Goal: Task Accomplishment & Management: Manage account settings

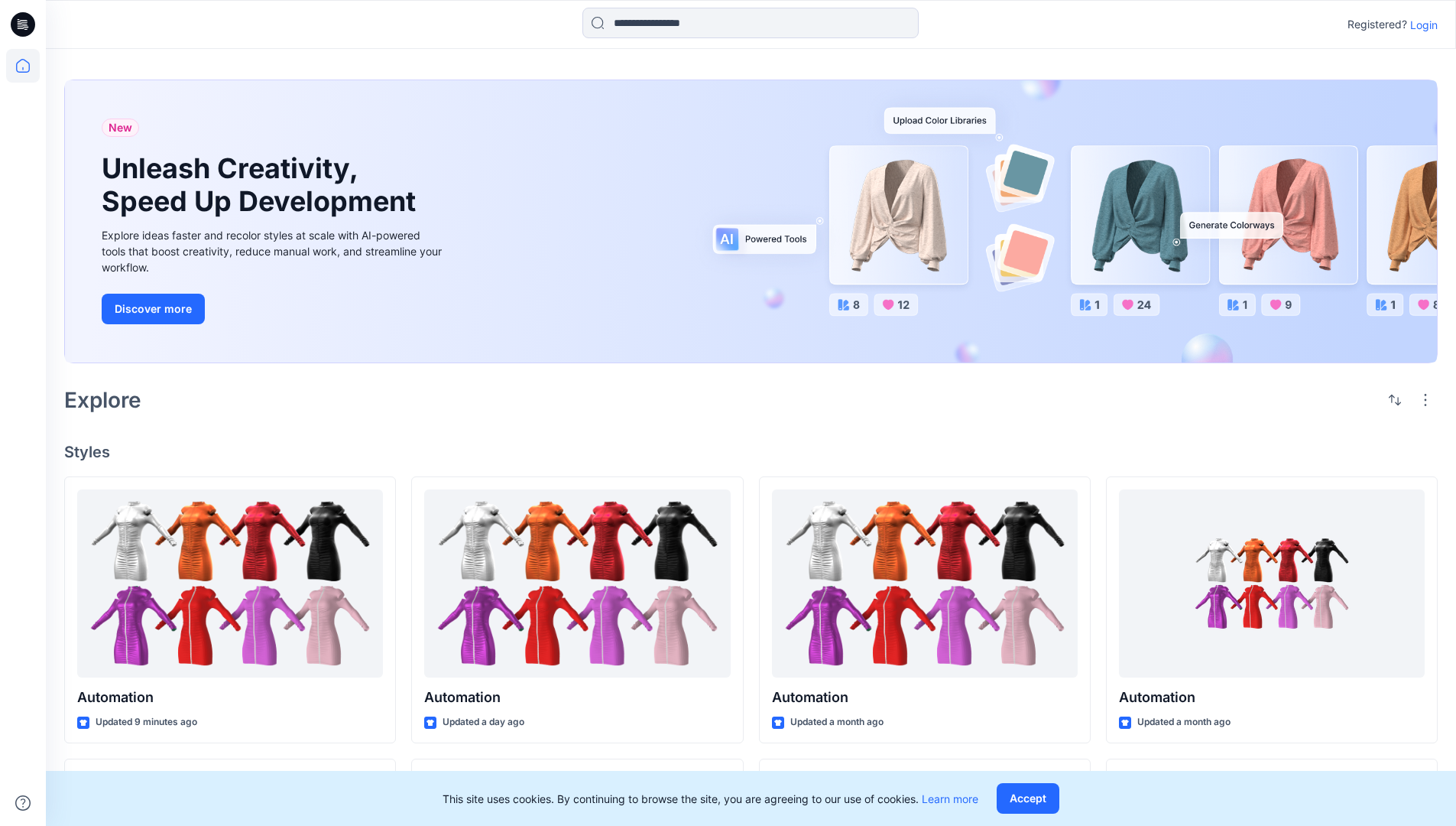
click at [1420, 24] on p "Login" at bounding box center [1424, 25] width 28 height 16
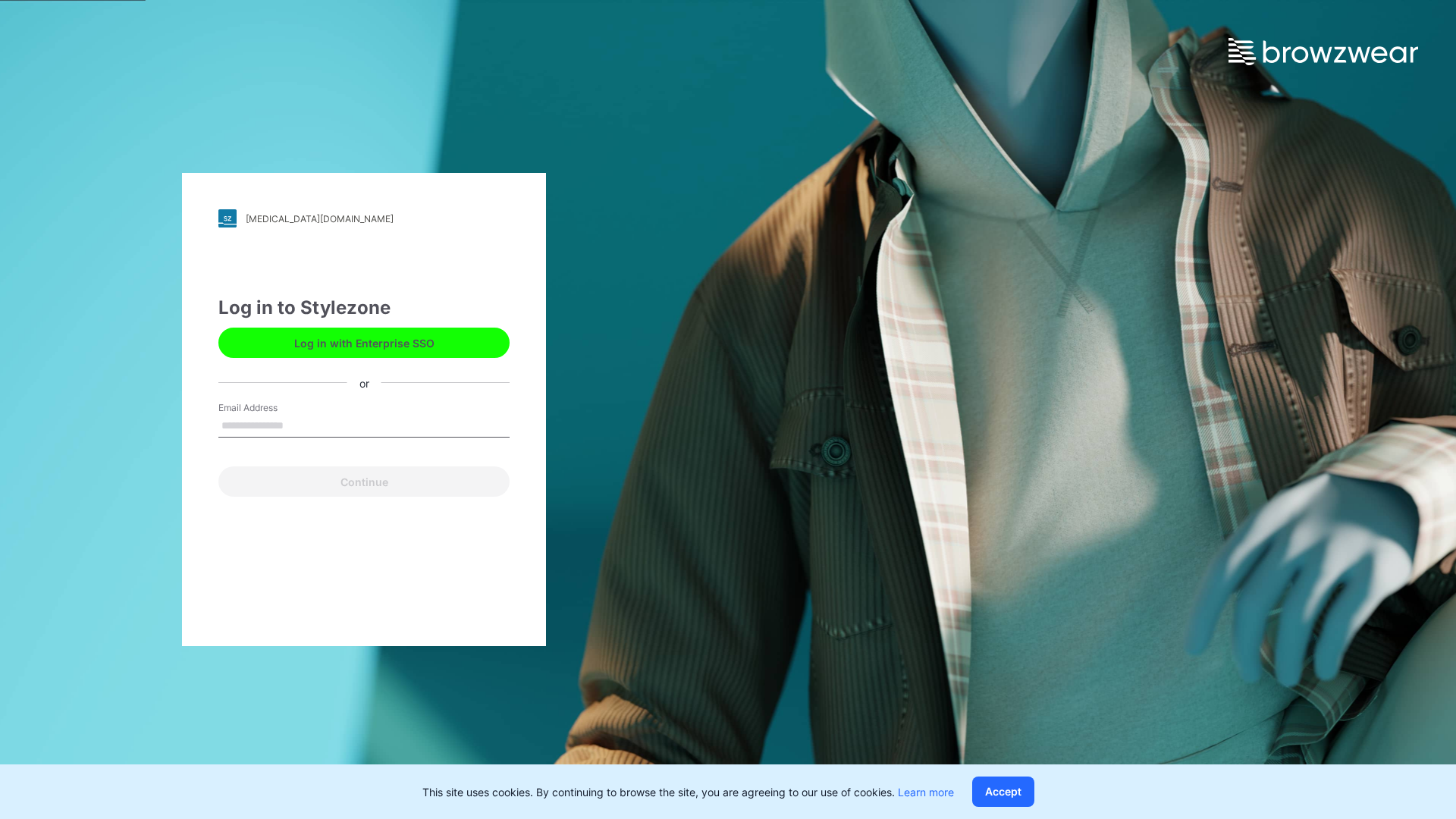
click at [300, 425] on input "Email Address" at bounding box center [364, 426] width 292 height 22
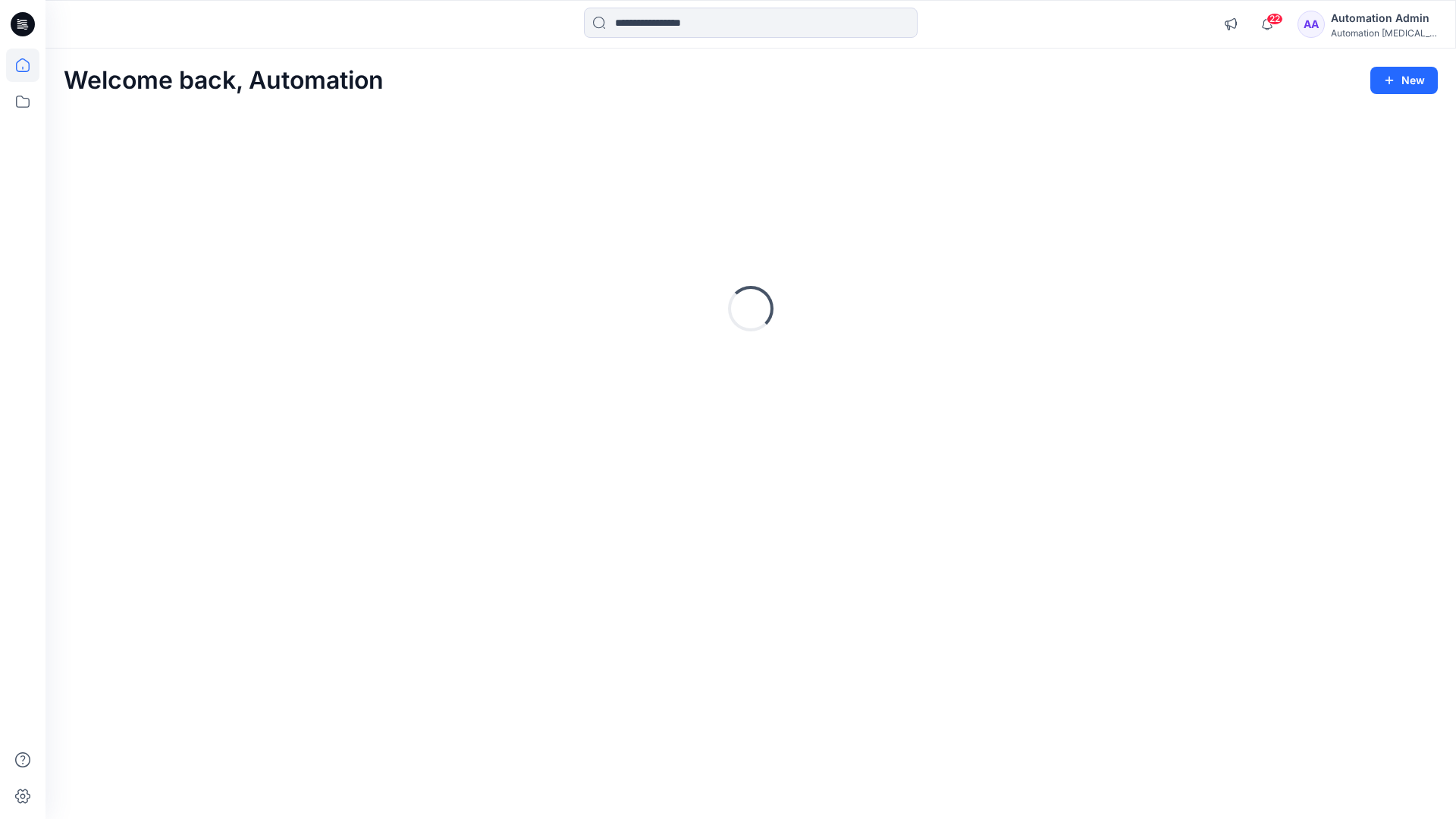
click at [29, 65] on icon at bounding box center [22, 64] width 13 height 13
click at [27, 100] on icon at bounding box center [22, 101] width 33 height 33
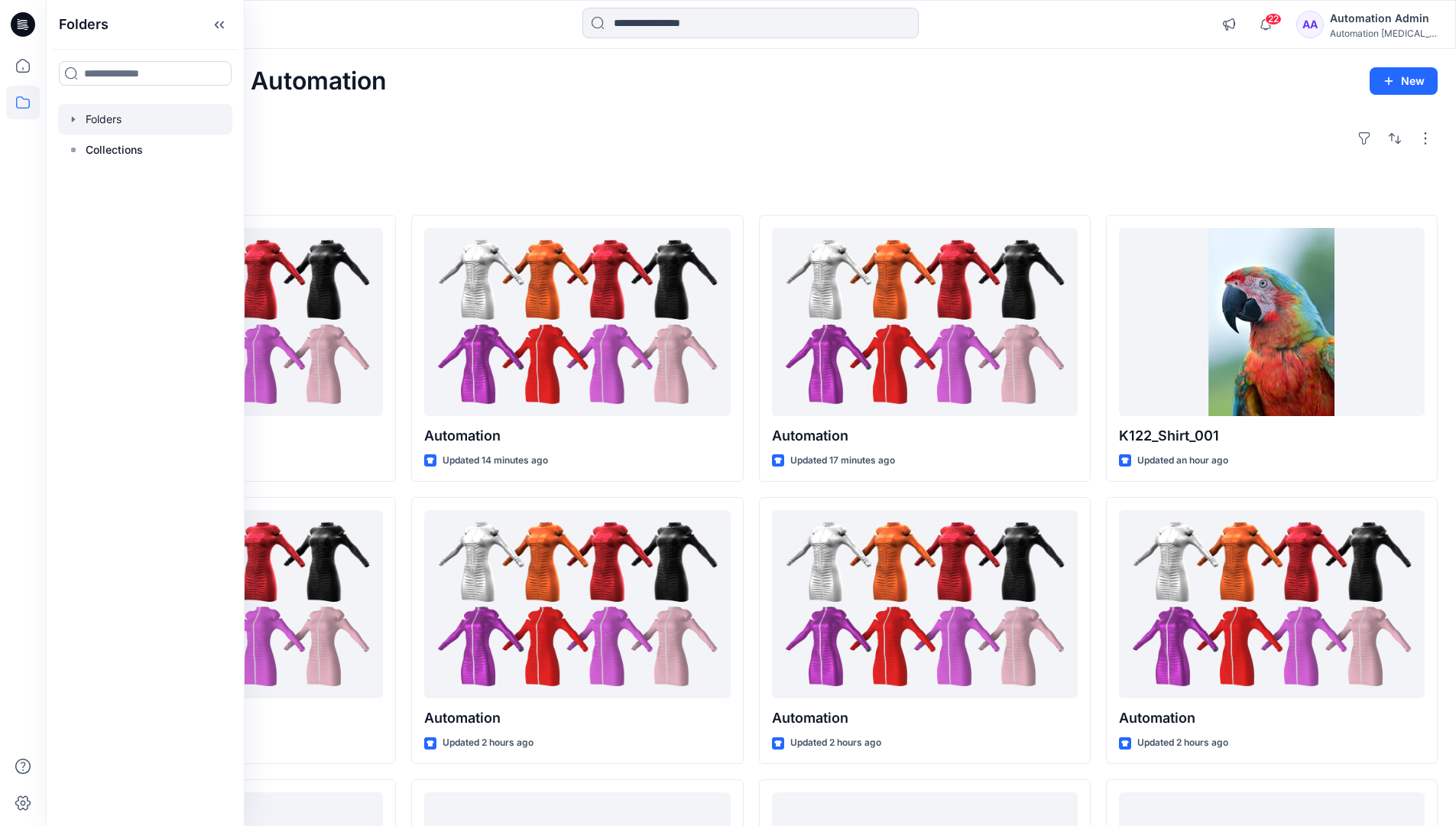
click at [111, 117] on div at bounding box center [144, 119] width 174 height 31
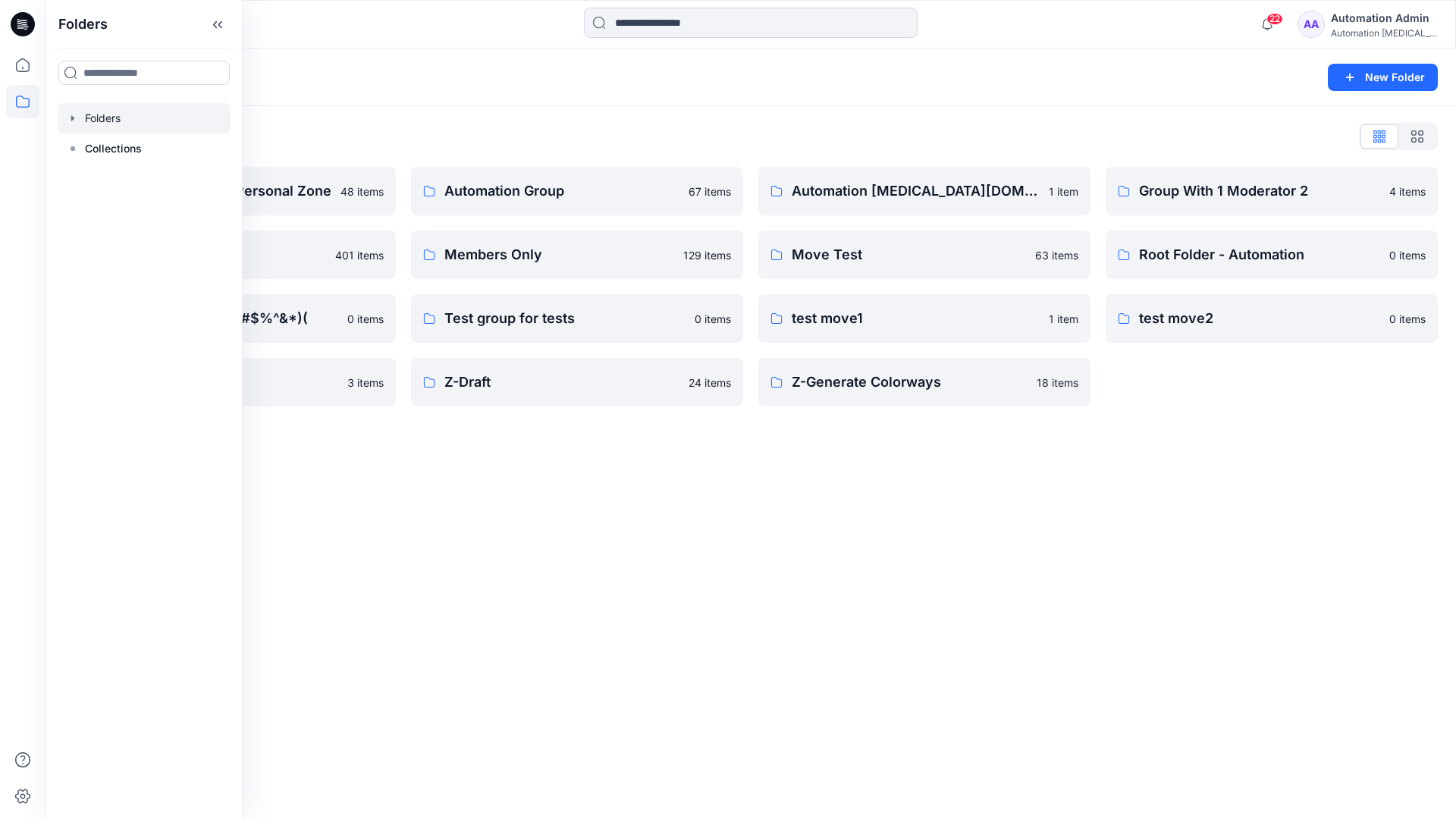
click at [631, 491] on div "Folders New Folder Folders List Automation Admin's Personal Zone 48 items membe…" at bounding box center [750, 433] width 1410 height 770
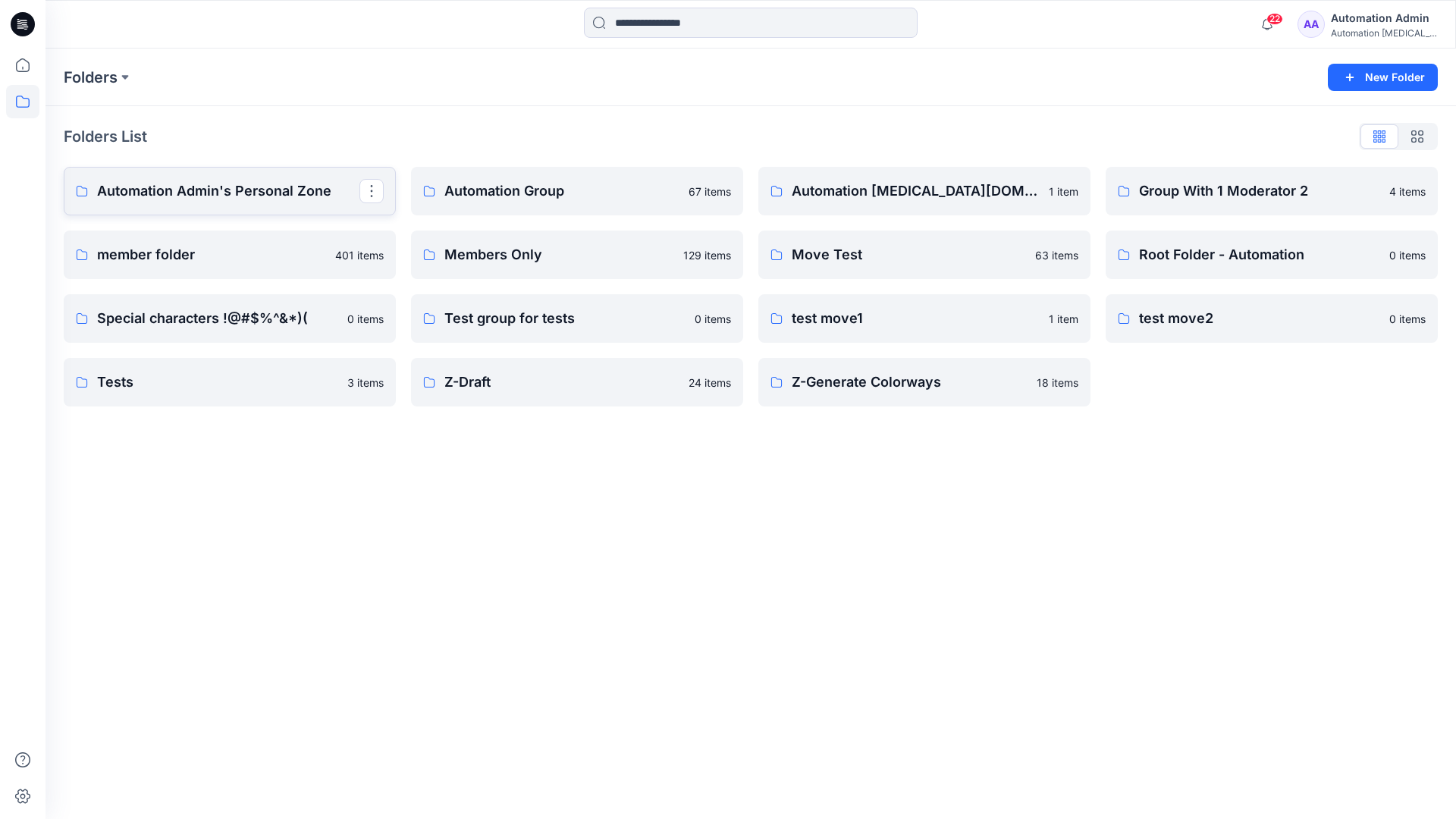
click at [258, 197] on p "Automation Admin's Personal Zone" at bounding box center [228, 191] width 262 height 21
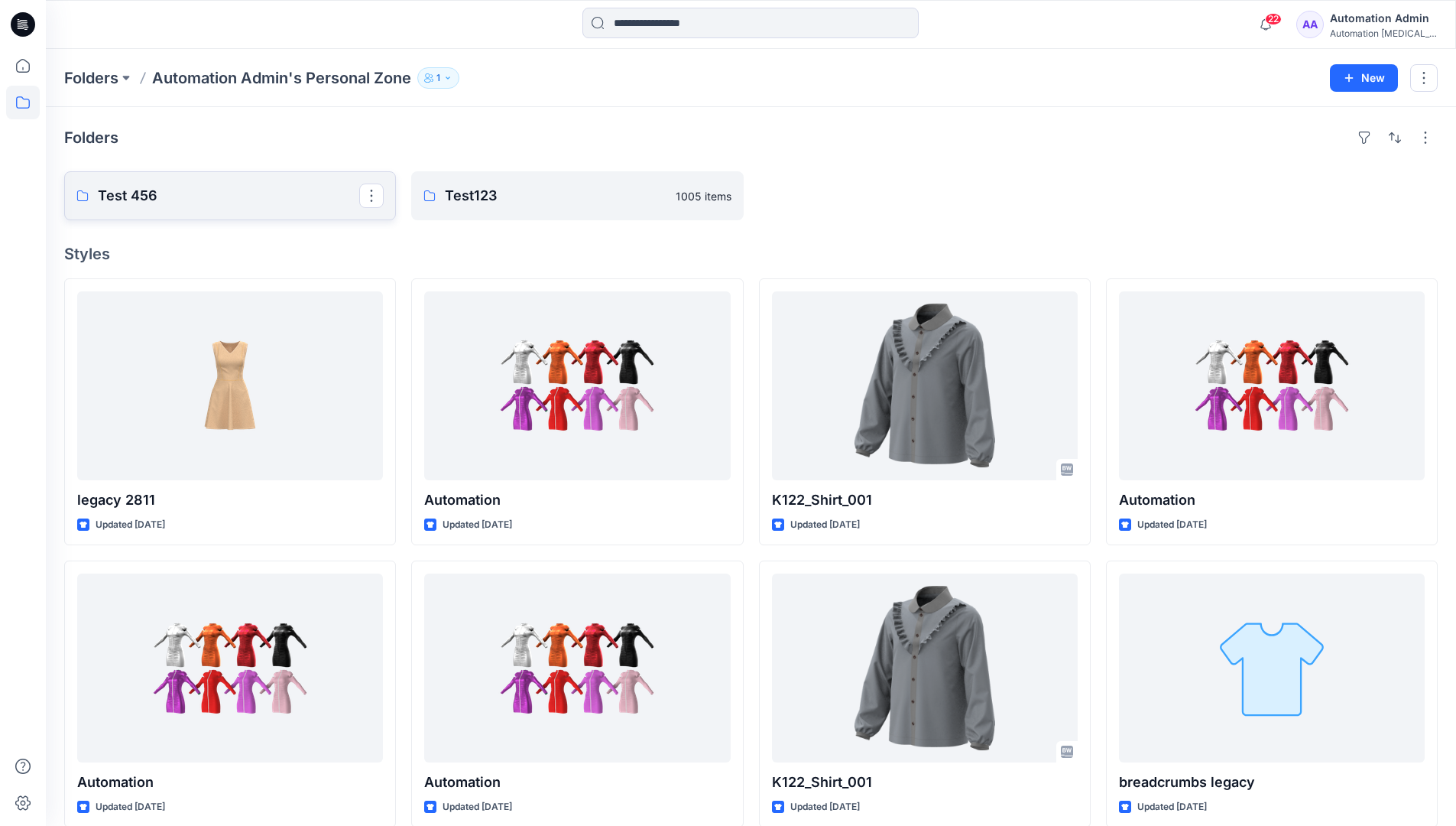
click at [222, 207] on link "Test 456" at bounding box center [230, 196] width 332 height 49
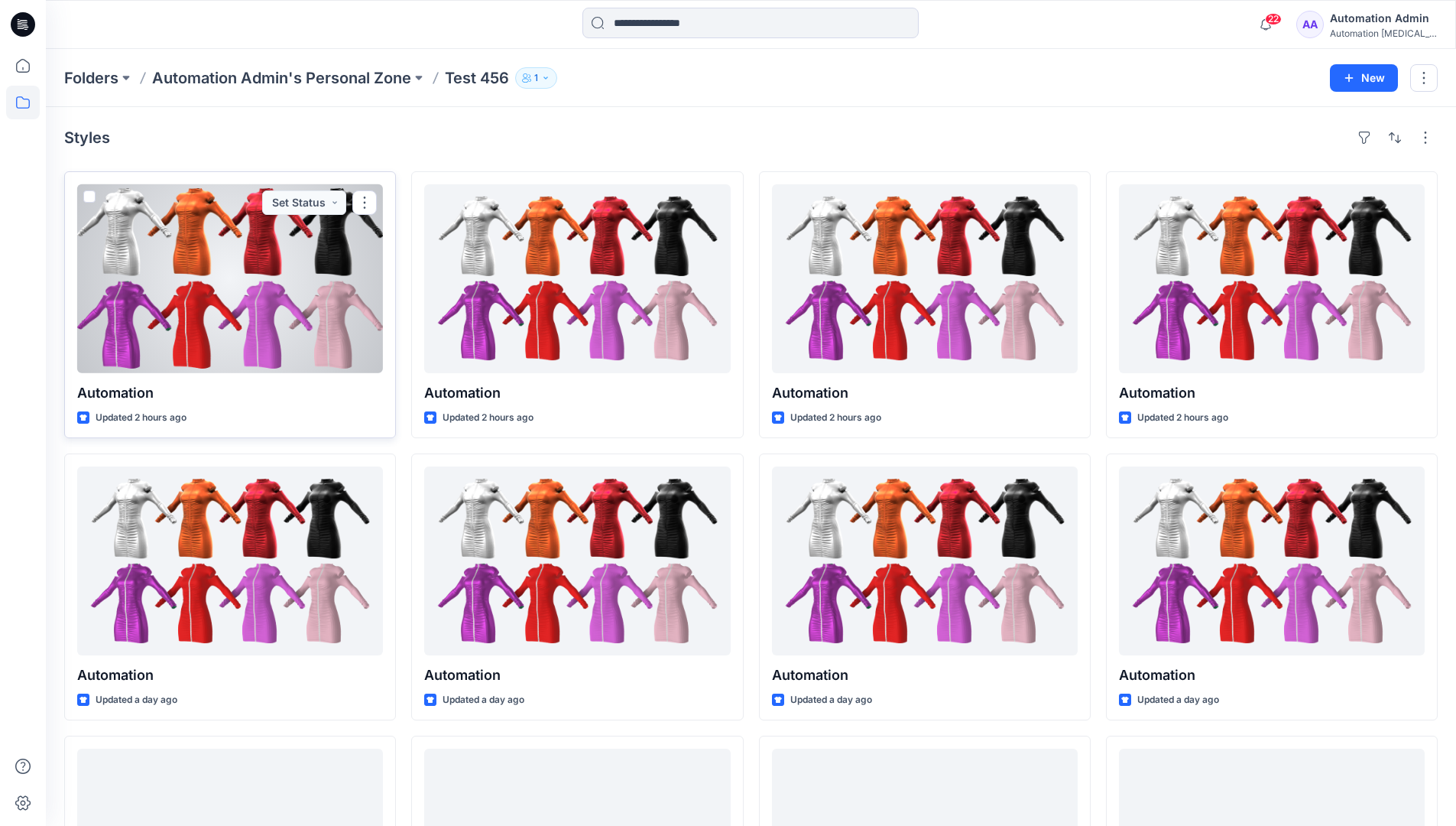
click at [90, 197] on span at bounding box center [89, 197] width 13 height 13
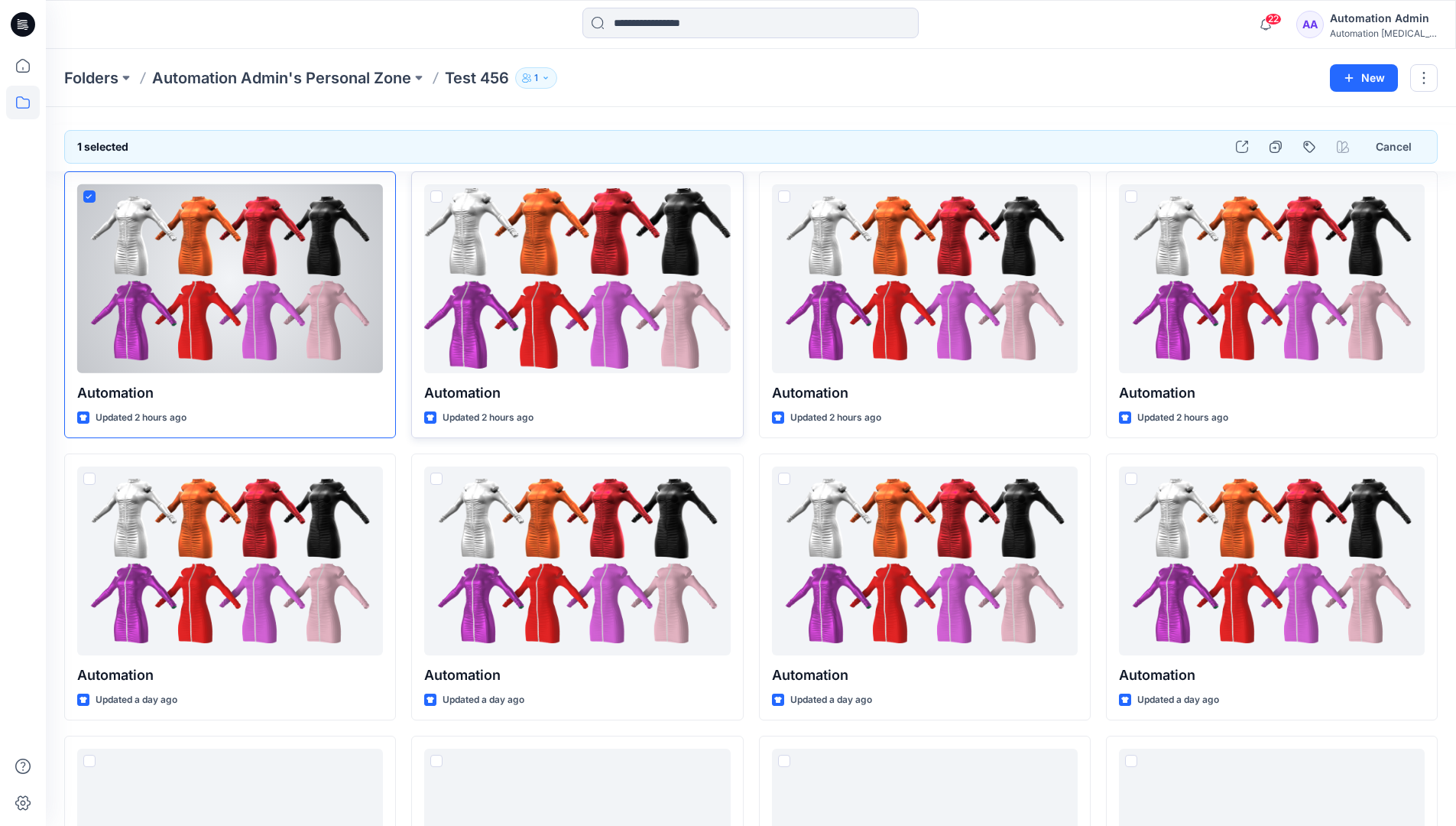
click at [436, 196] on span at bounding box center [436, 197] width 13 height 13
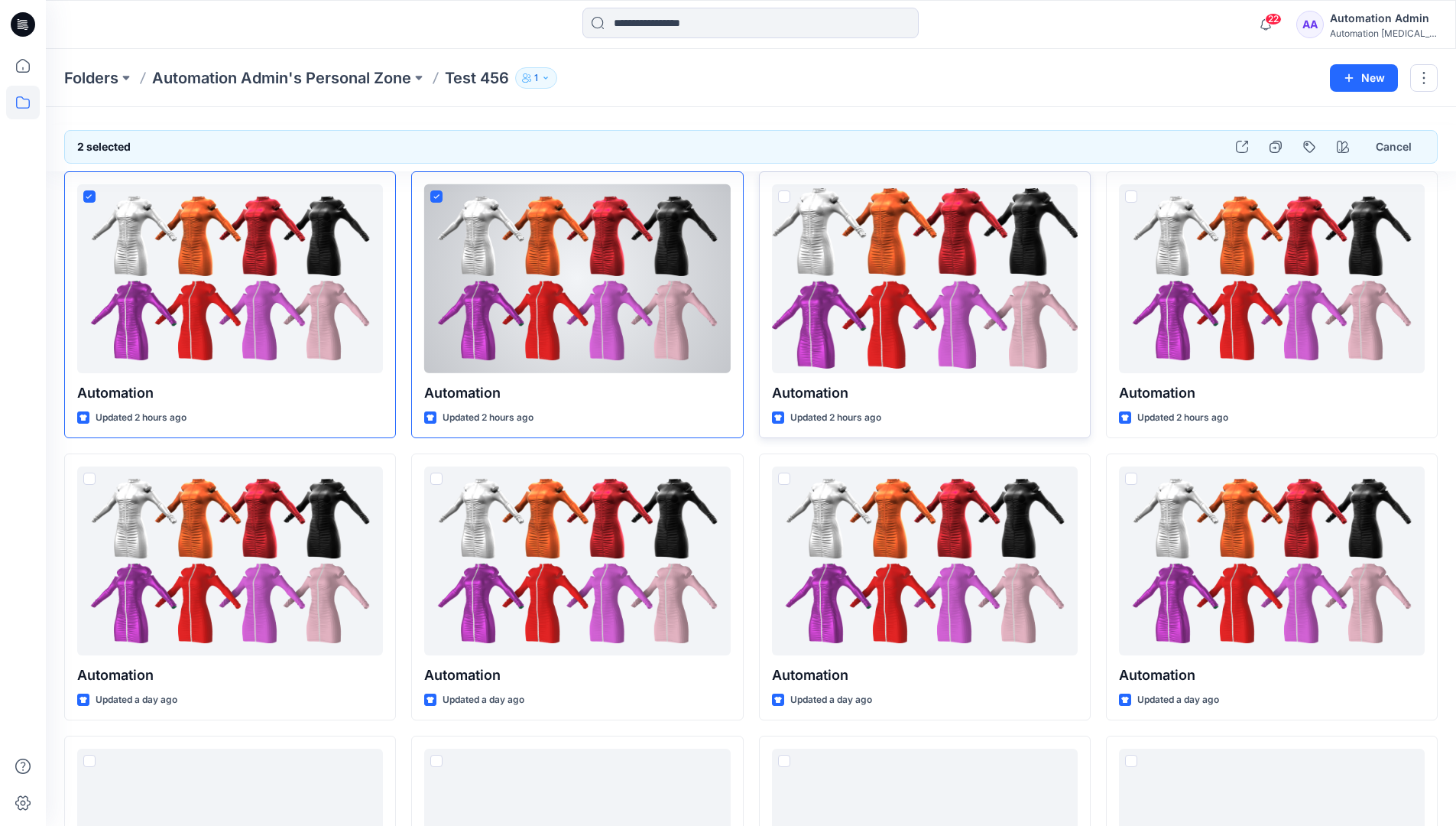
click at [783, 198] on span at bounding box center [784, 197] width 13 height 13
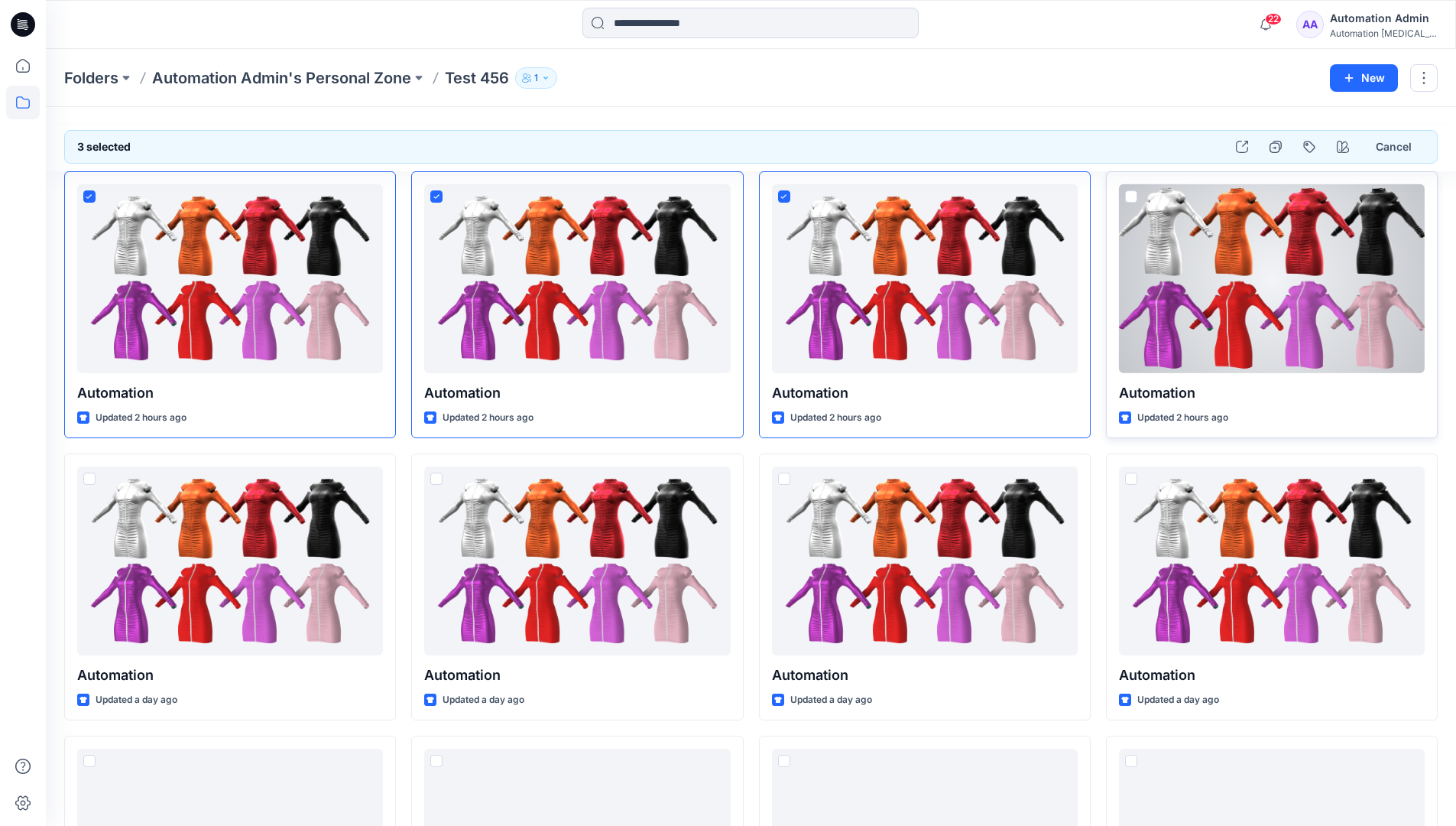
click at [1135, 194] on span at bounding box center [1131, 197] width 13 height 13
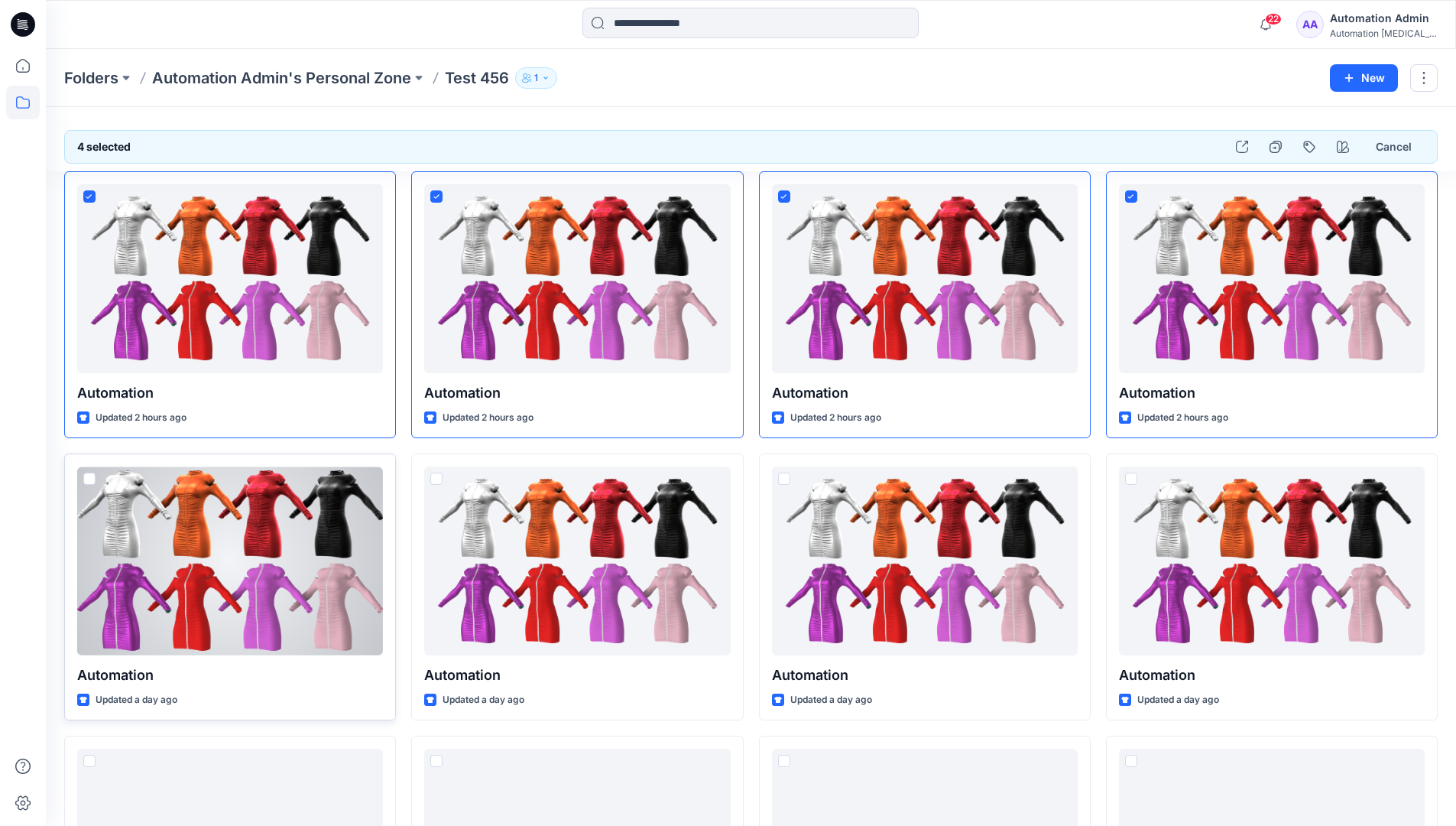
click at [91, 482] on span at bounding box center [89, 479] width 13 height 13
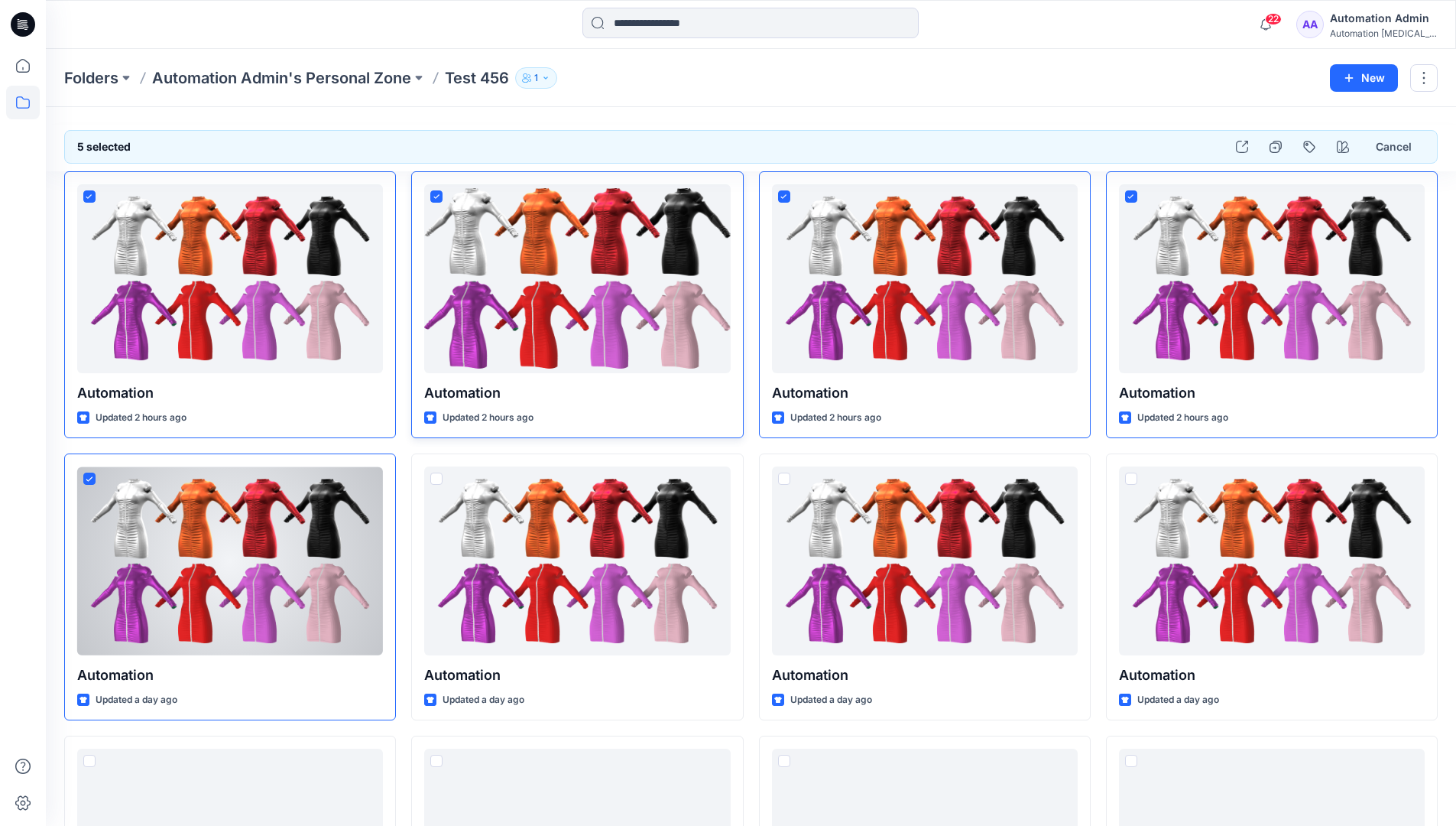
click at [438, 196] on icon at bounding box center [436, 196] width 6 height 5
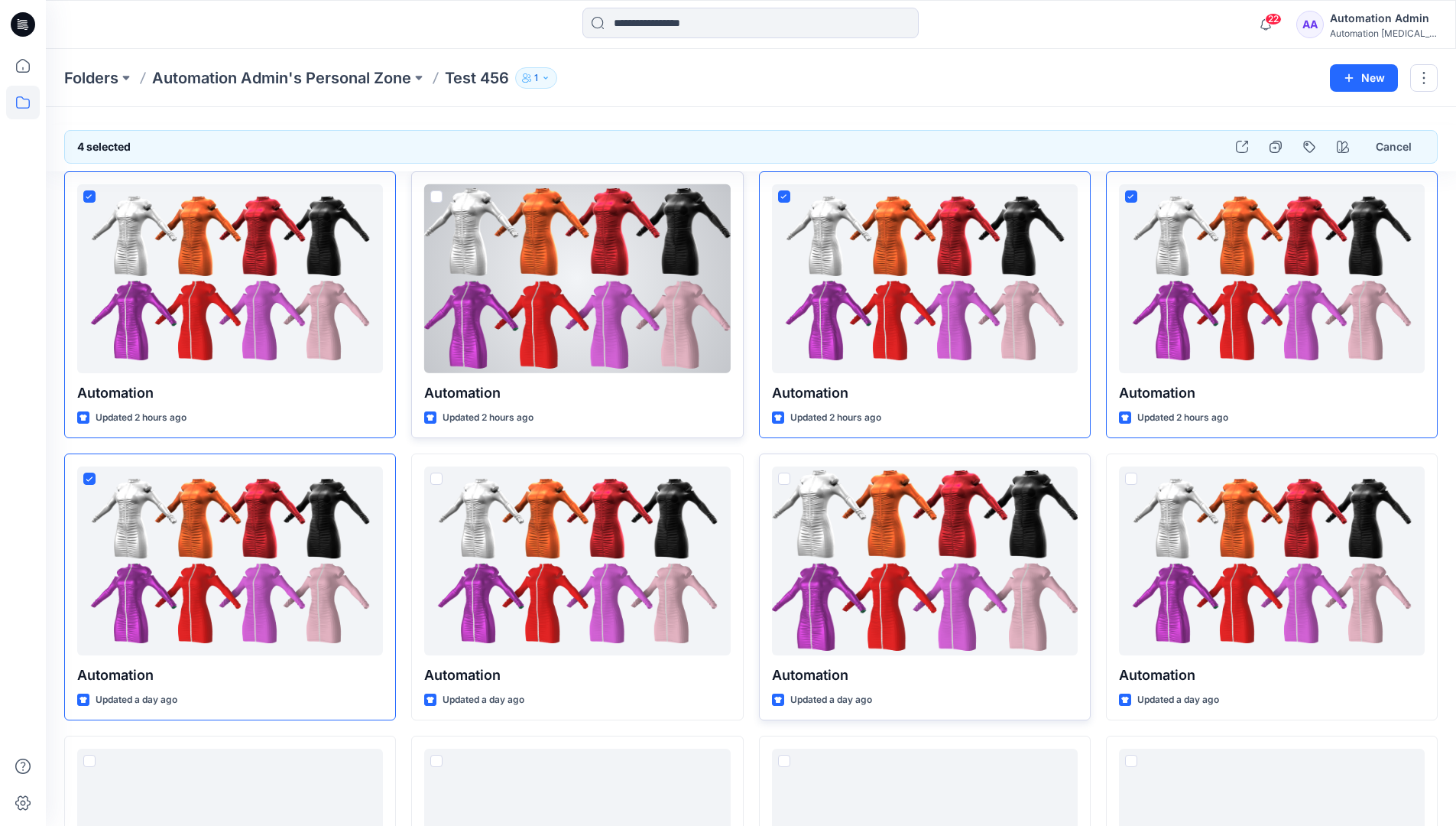
click at [785, 482] on span at bounding box center [784, 479] width 13 height 13
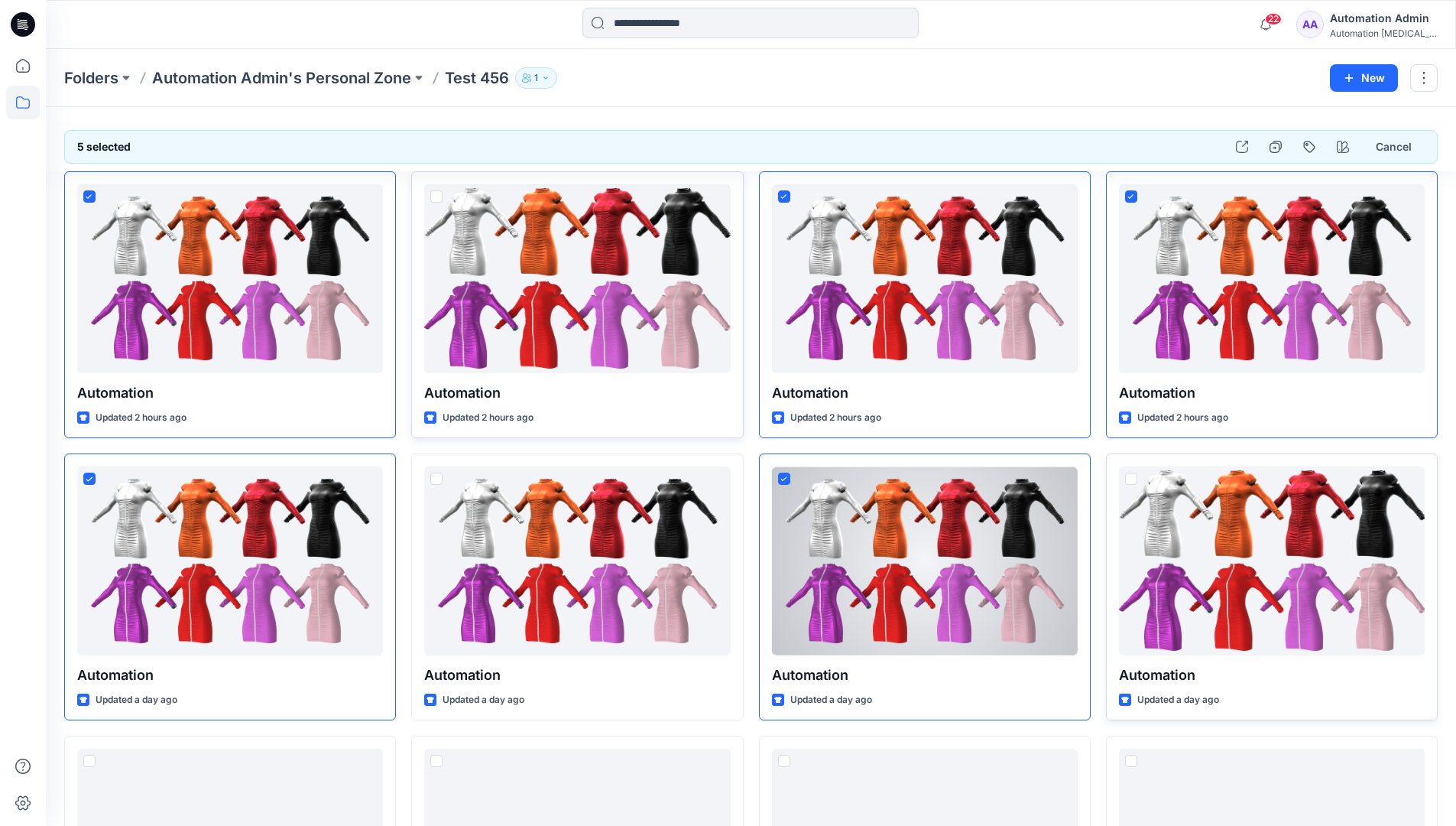
click at [1133, 480] on span at bounding box center [1131, 479] width 13 height 13
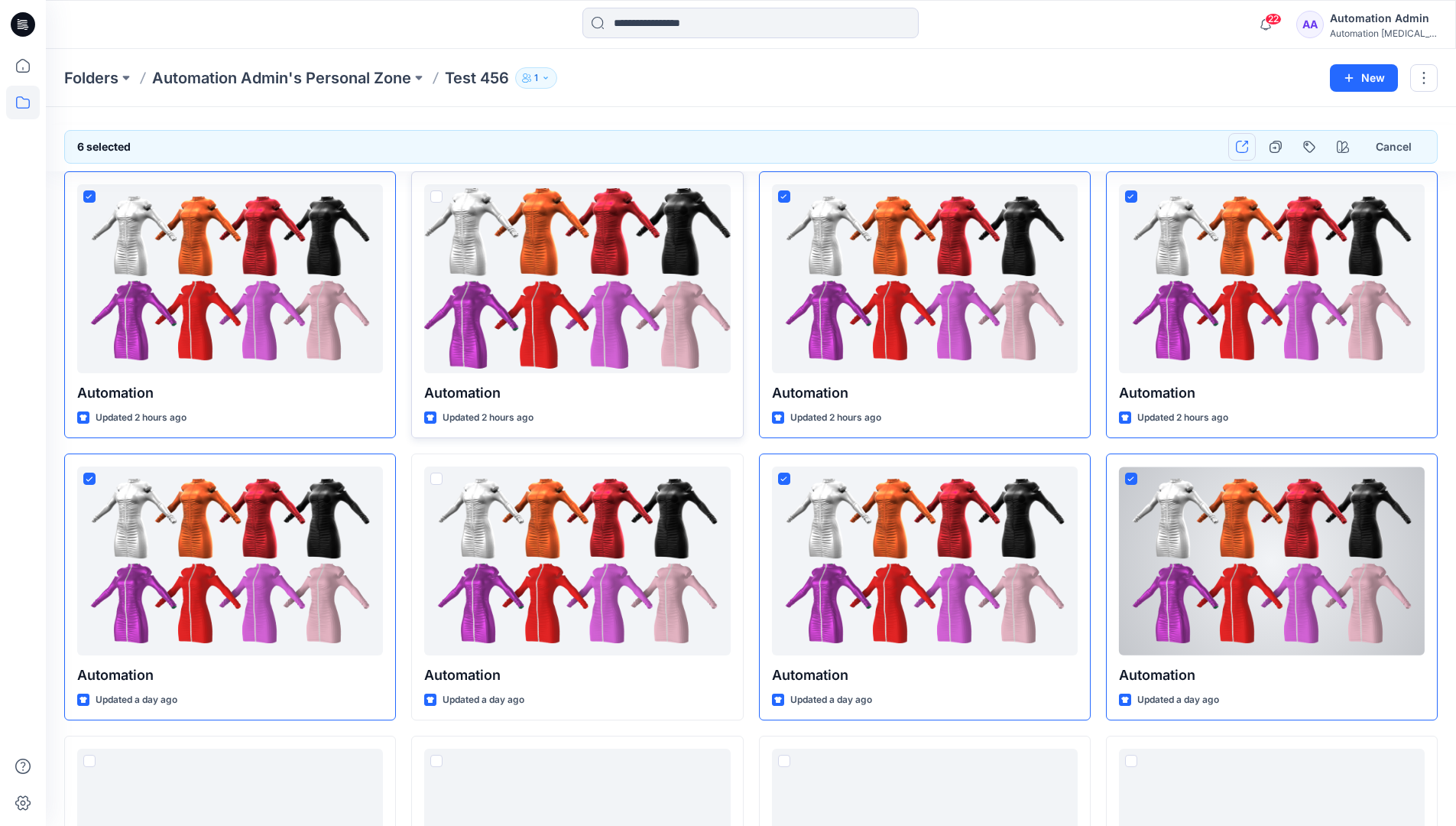
click at [1245, 150] on icon "button" at bounding box center [1242, 147] width 13 height 13
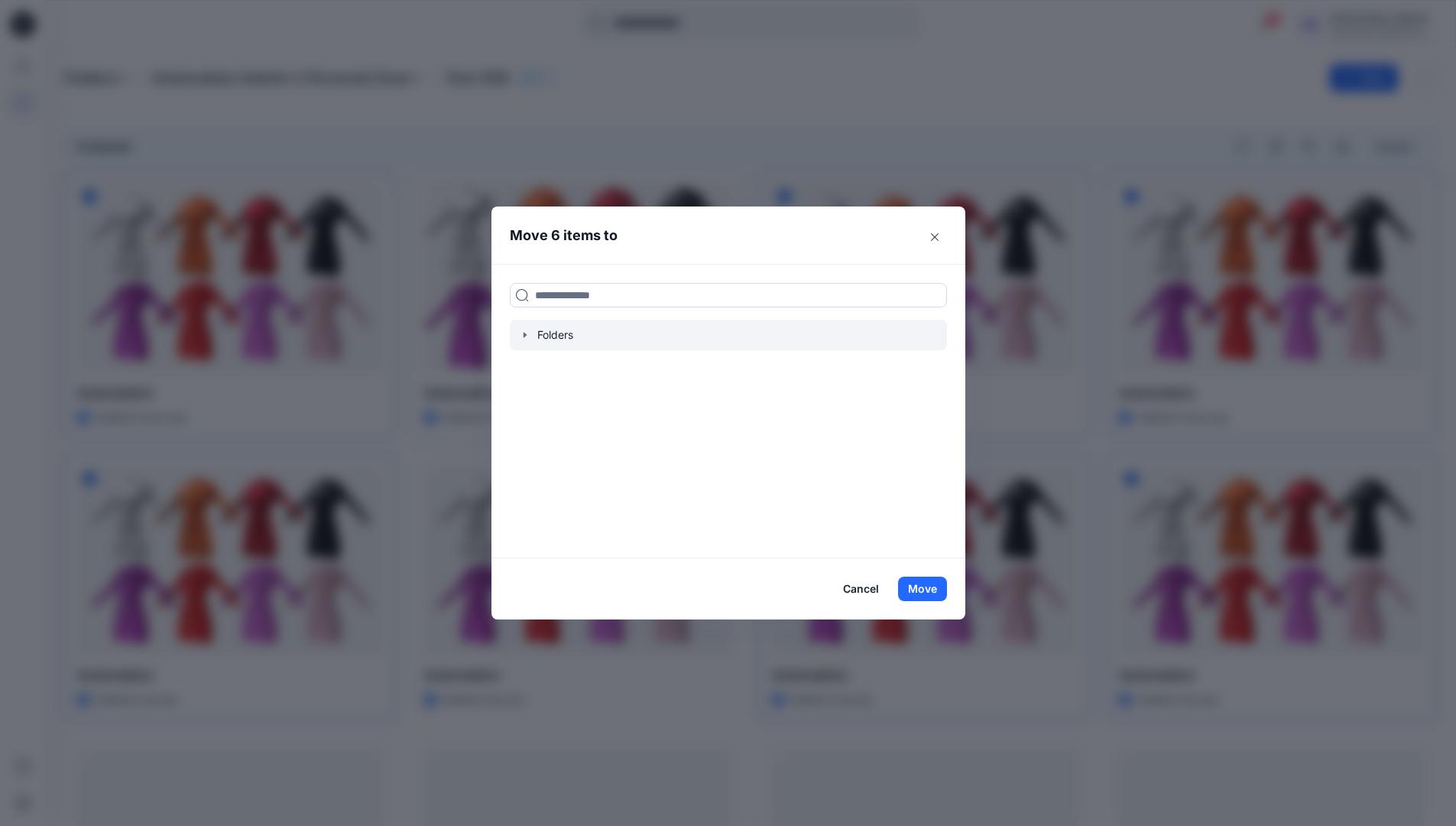
click at [529, 339] on icon "button" at bounding box center [526, 335] width 13 height 13
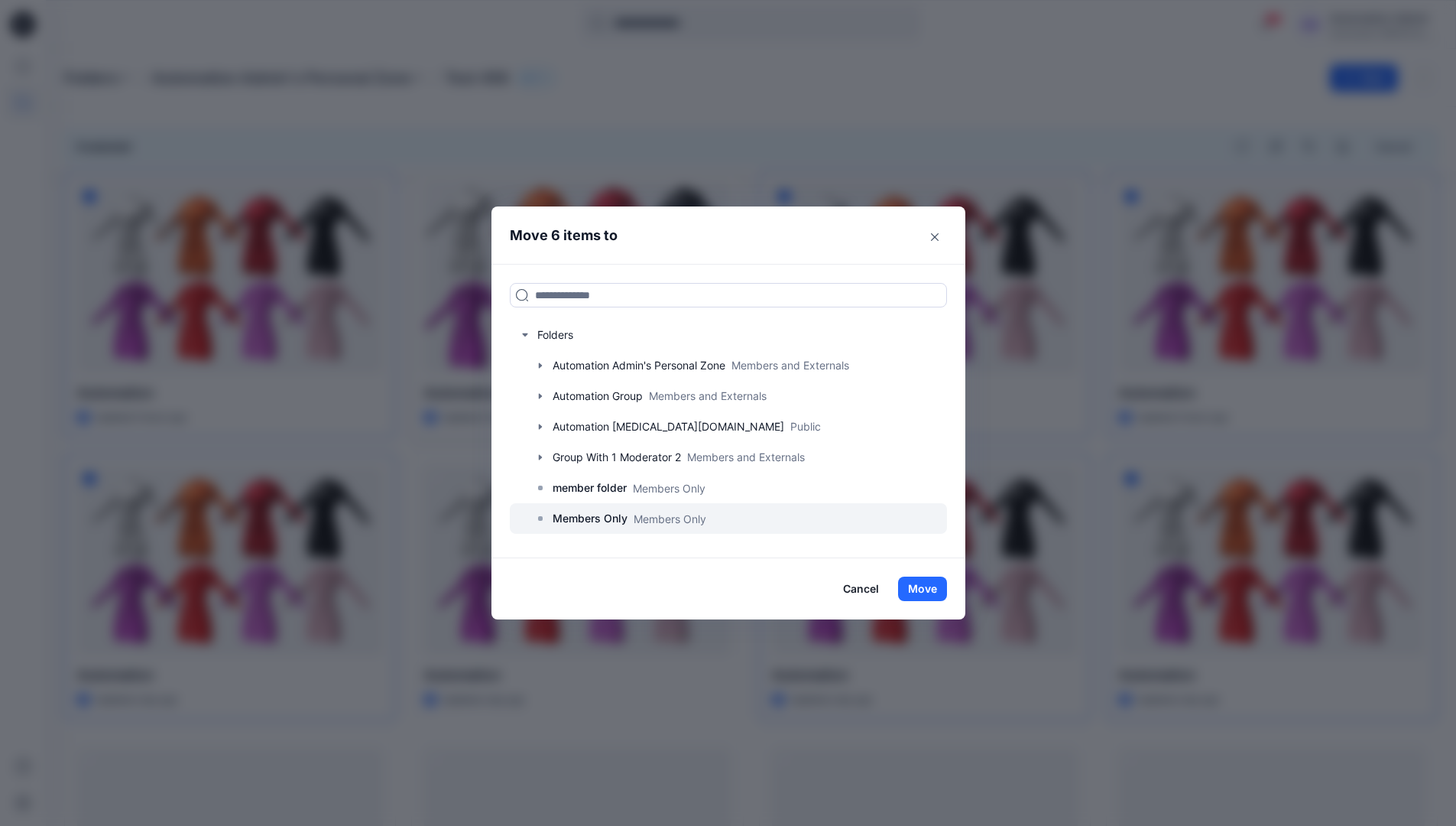
click at [600, 514] on p "Members Only" at bounding box center [590, 519] width 75 height 18
click at [921, 584] on button "Move" at bounding box center [922, 588] width 49 height 24
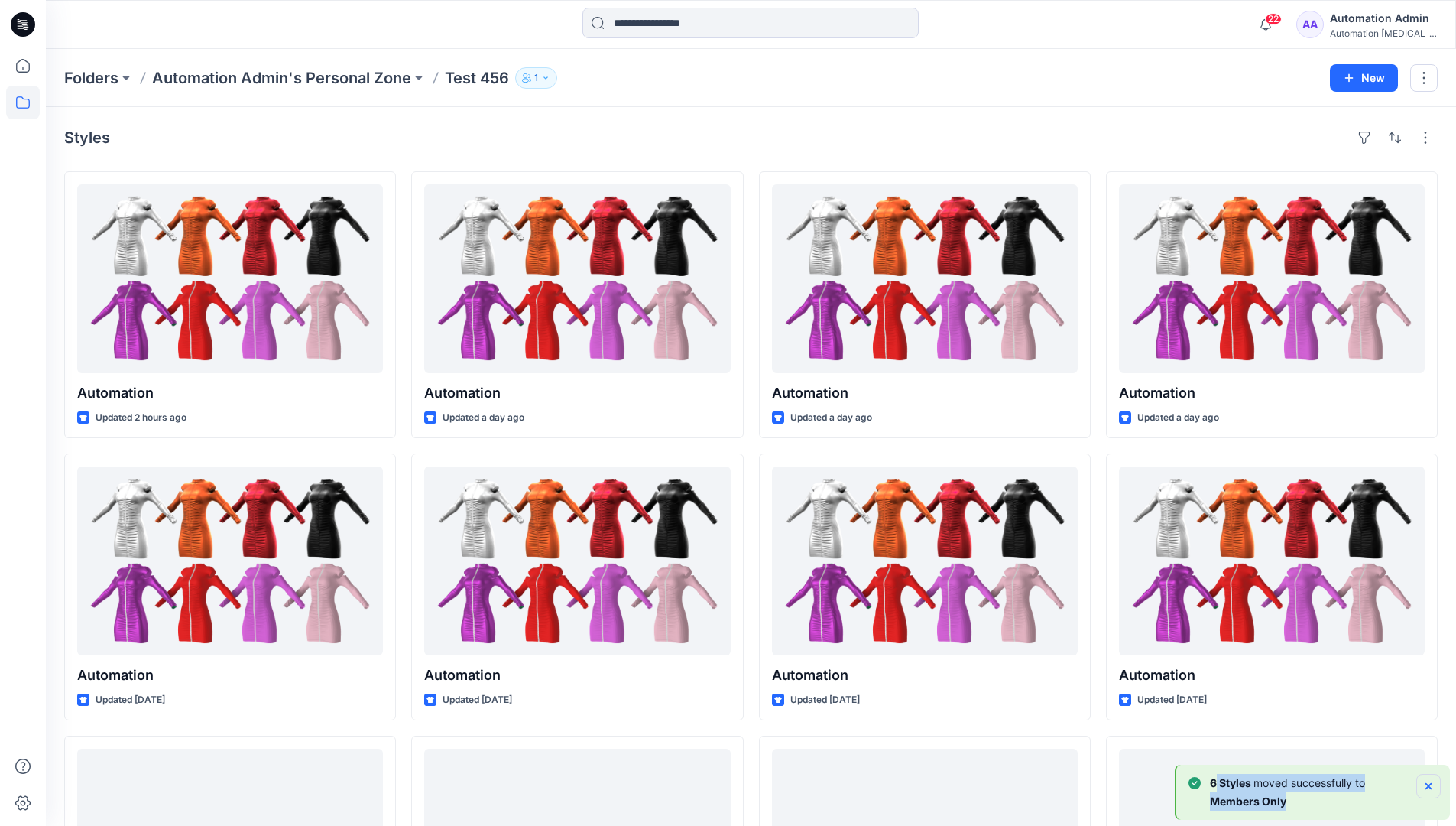
drag, startPoint x: 921, startPoint y: 584, endPoint x: 1427, endPoint y: 784, distance: 544.1
click at [1427, 784] on div "6 Styles moved successfully to Members Only" at bounding box center [1314, 792] width 252 height 37
click at [1427, 784] on icon "Notifications-bottom-right" at bounding box center [1428, 785] width 6 height 6
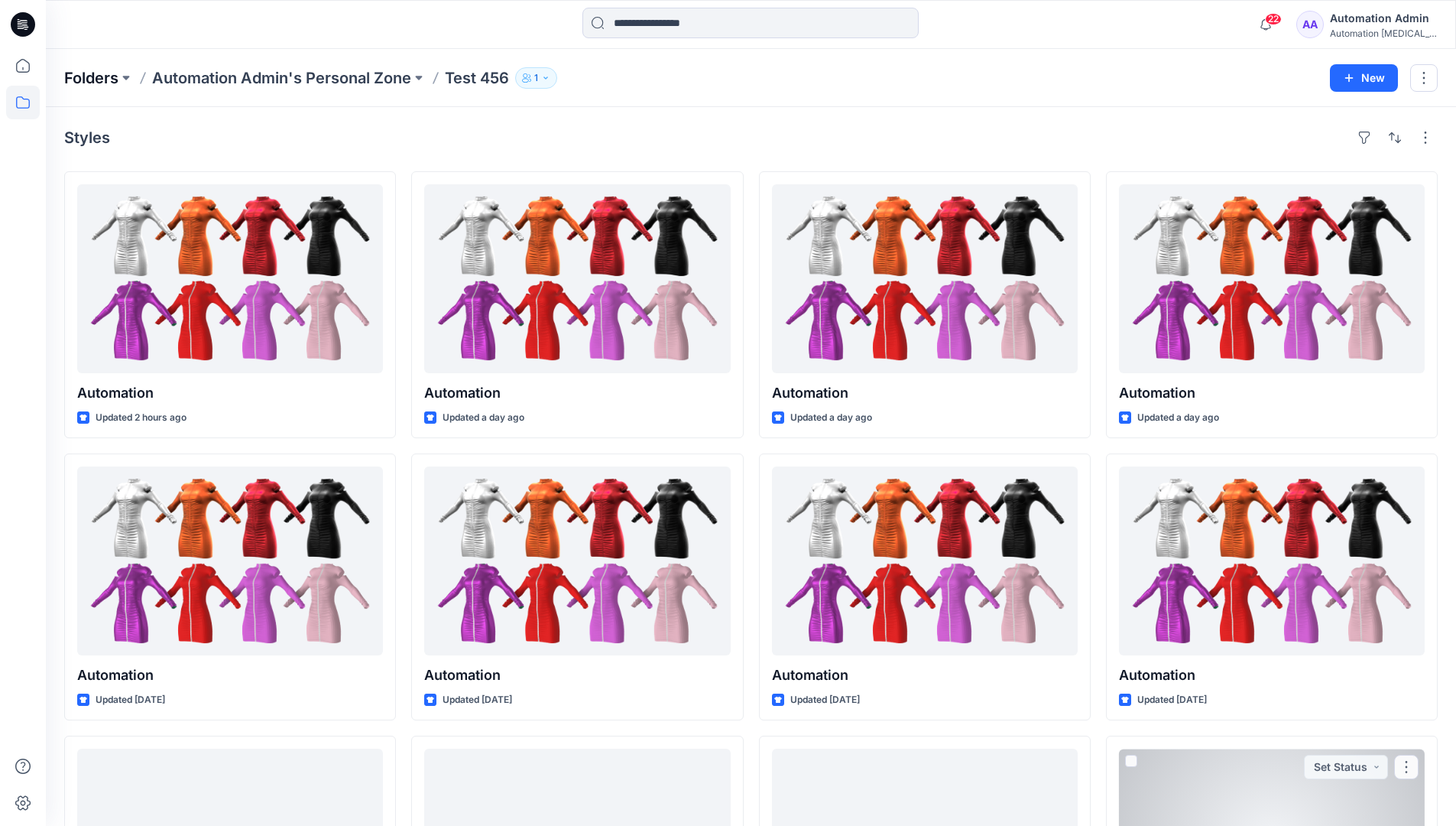
click at [93, 78] on p "Folders" at bounding box center [91, 78] width 54 height 22
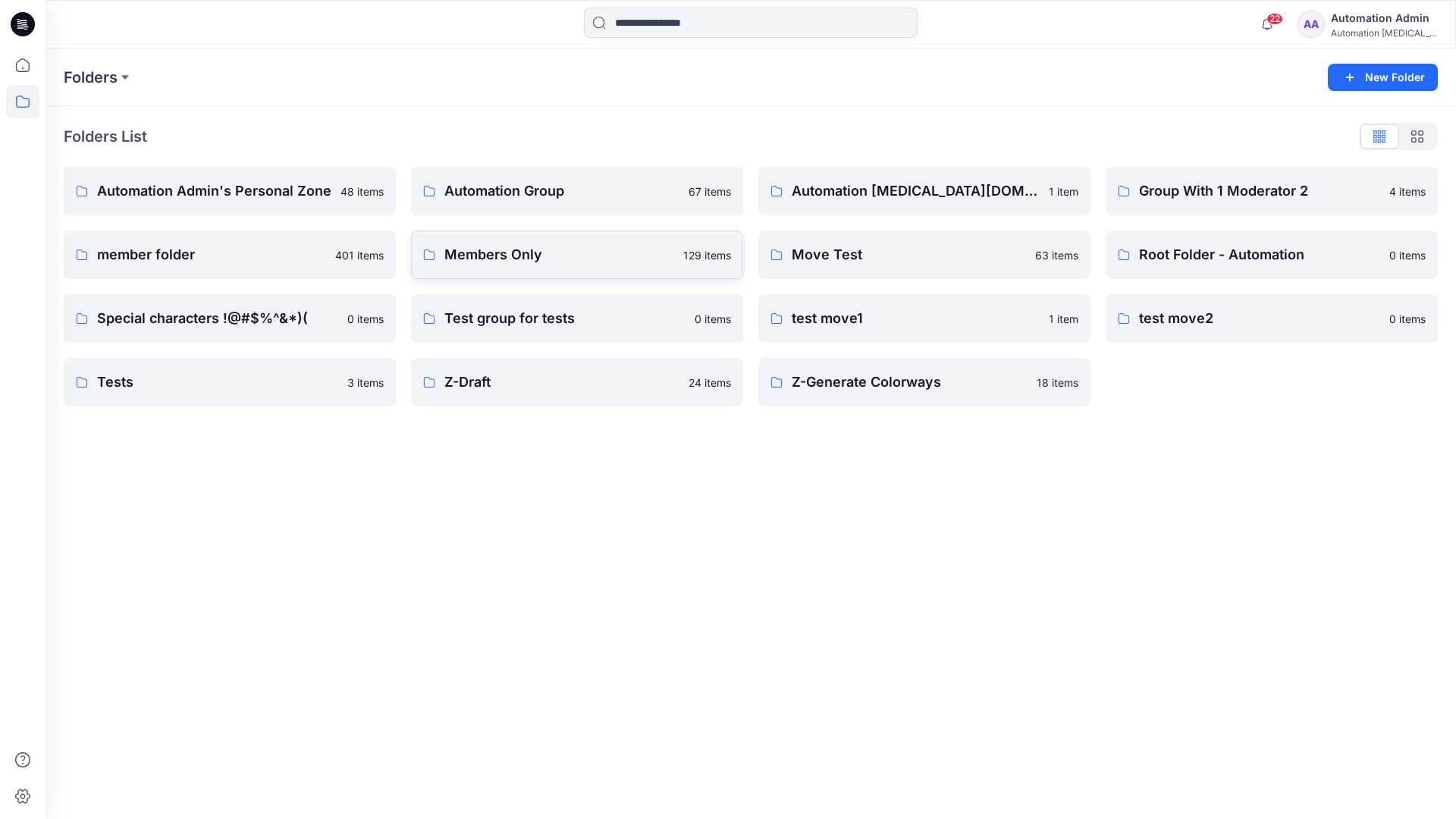
click at [491, 260] on p "Members Only" at bounding box center [559, 255] width 230 height 21
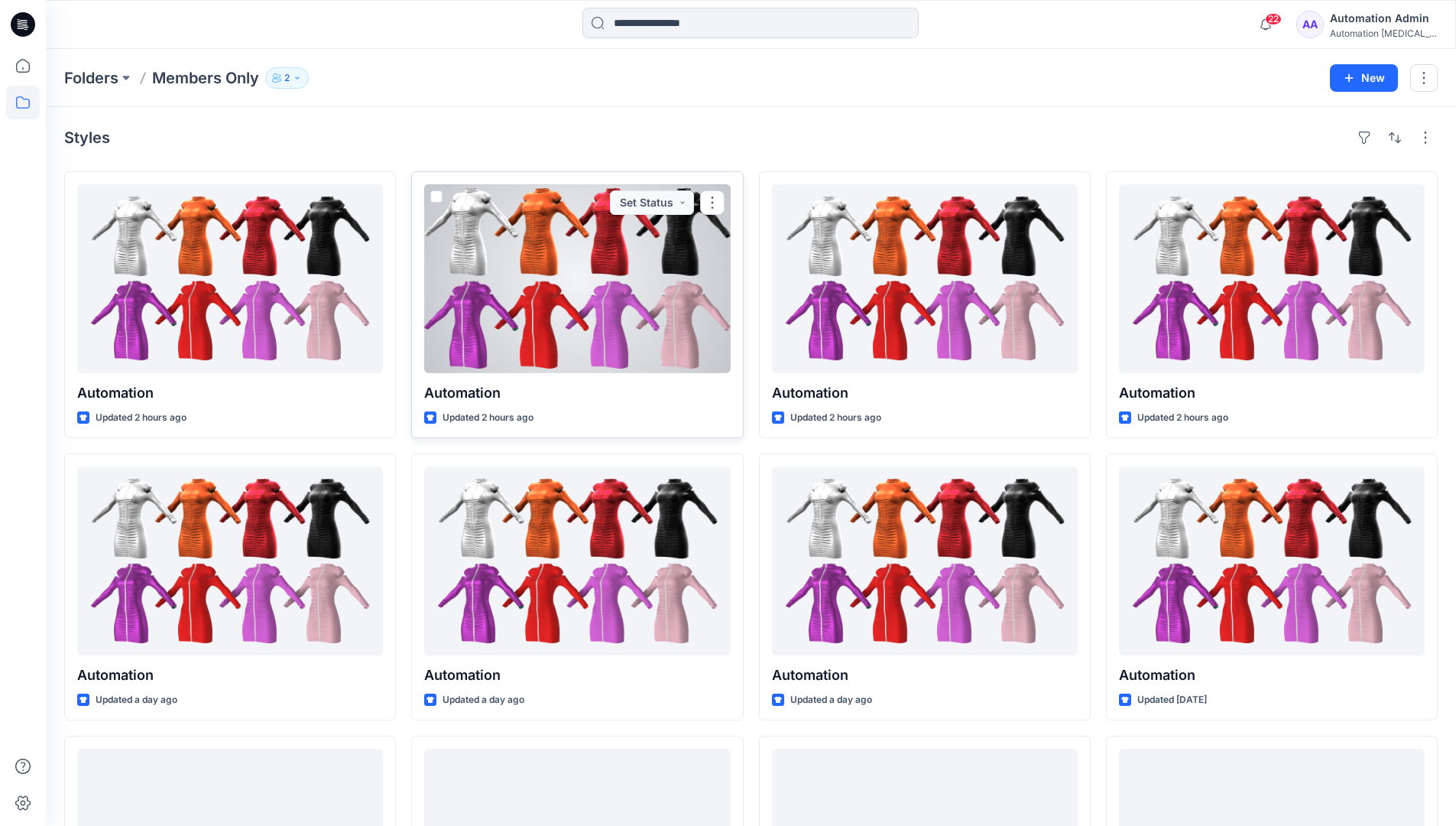
click at [435, 200] on span at bounding box center [436, 197] width 13 height 13
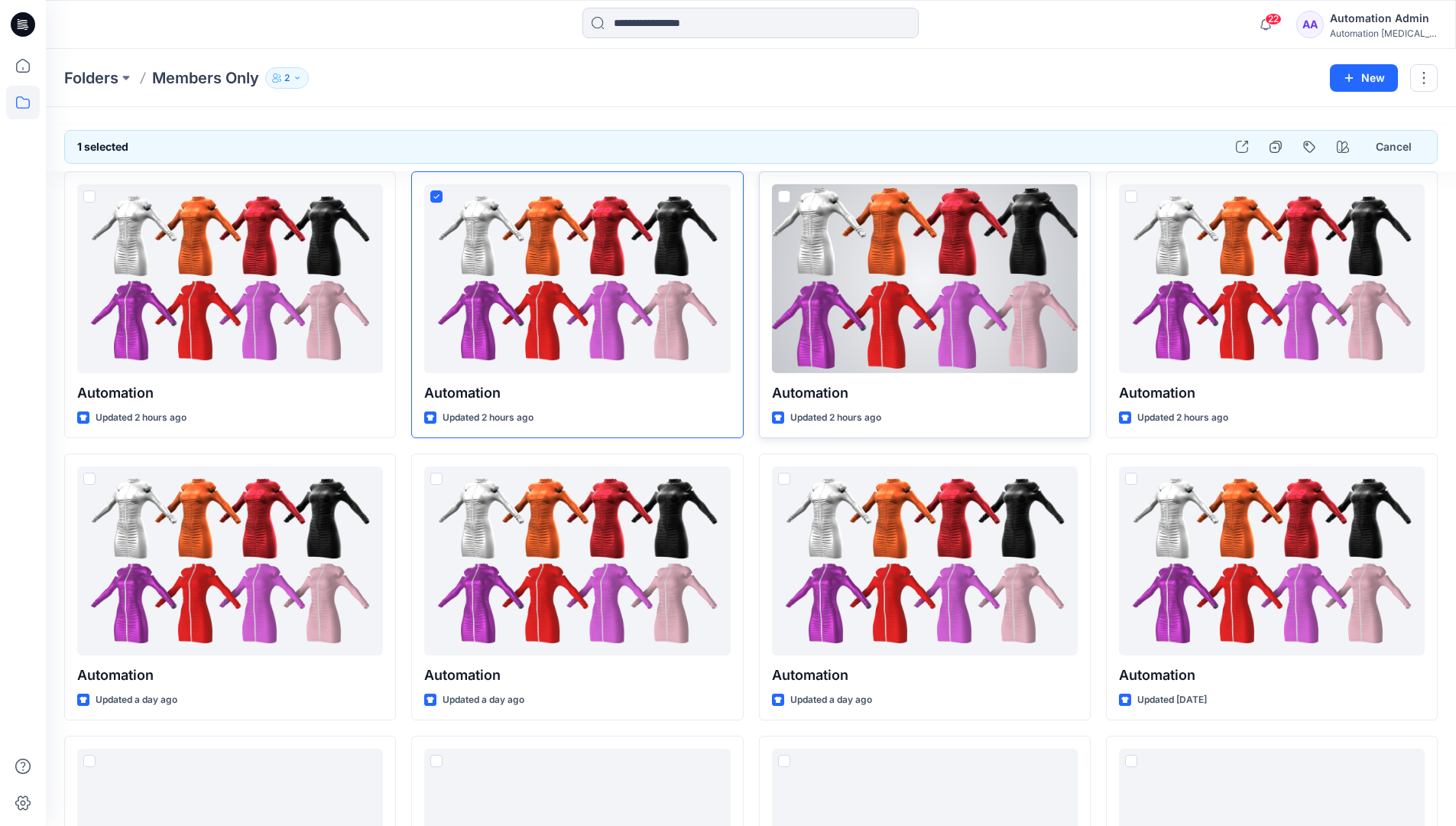
click at [787, 202] on span at bounding box center [784, 197] width 13 height 13
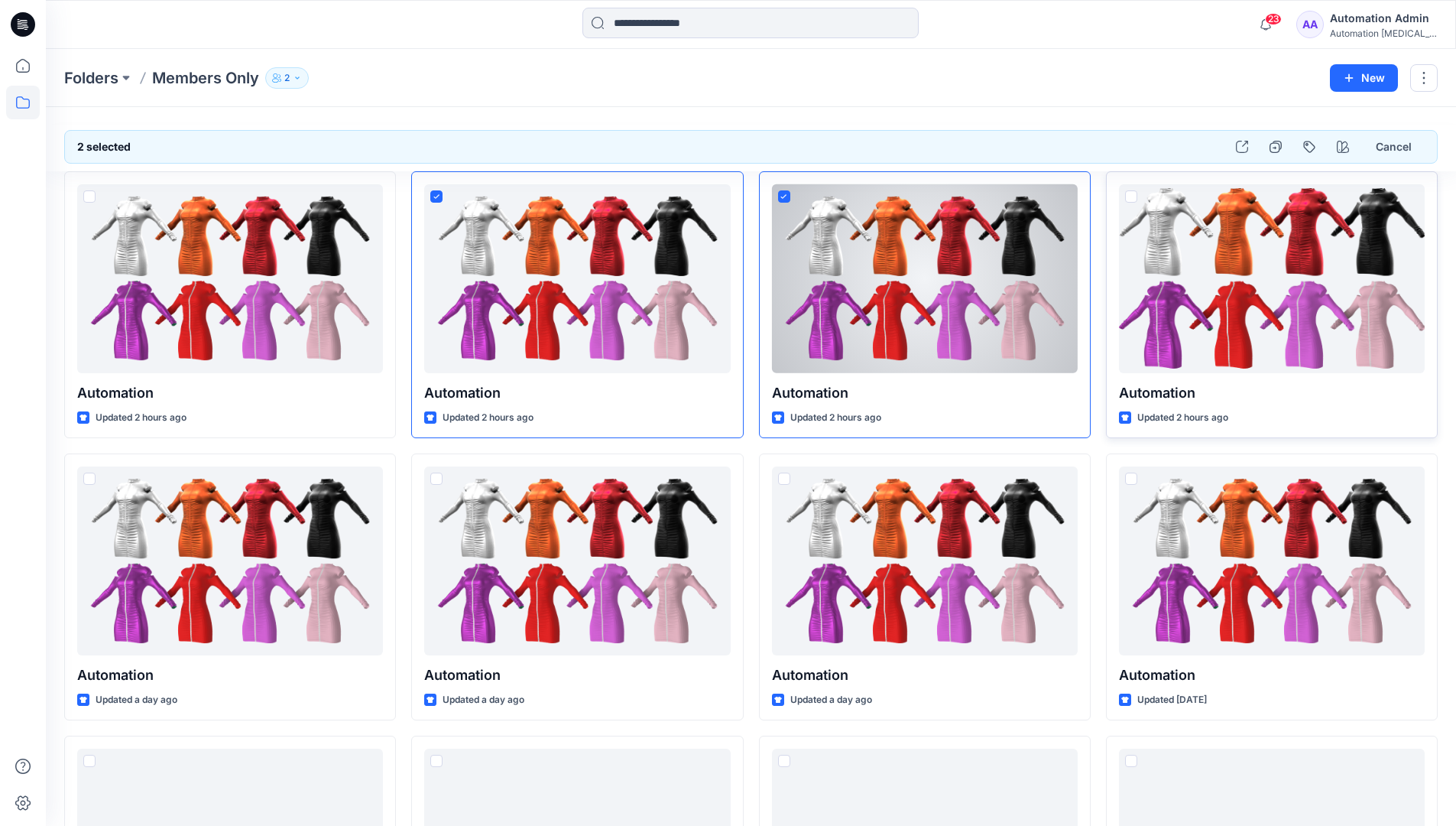
click at [1130, 197] on span at bounding box center [1131, 197] width 13 height 13
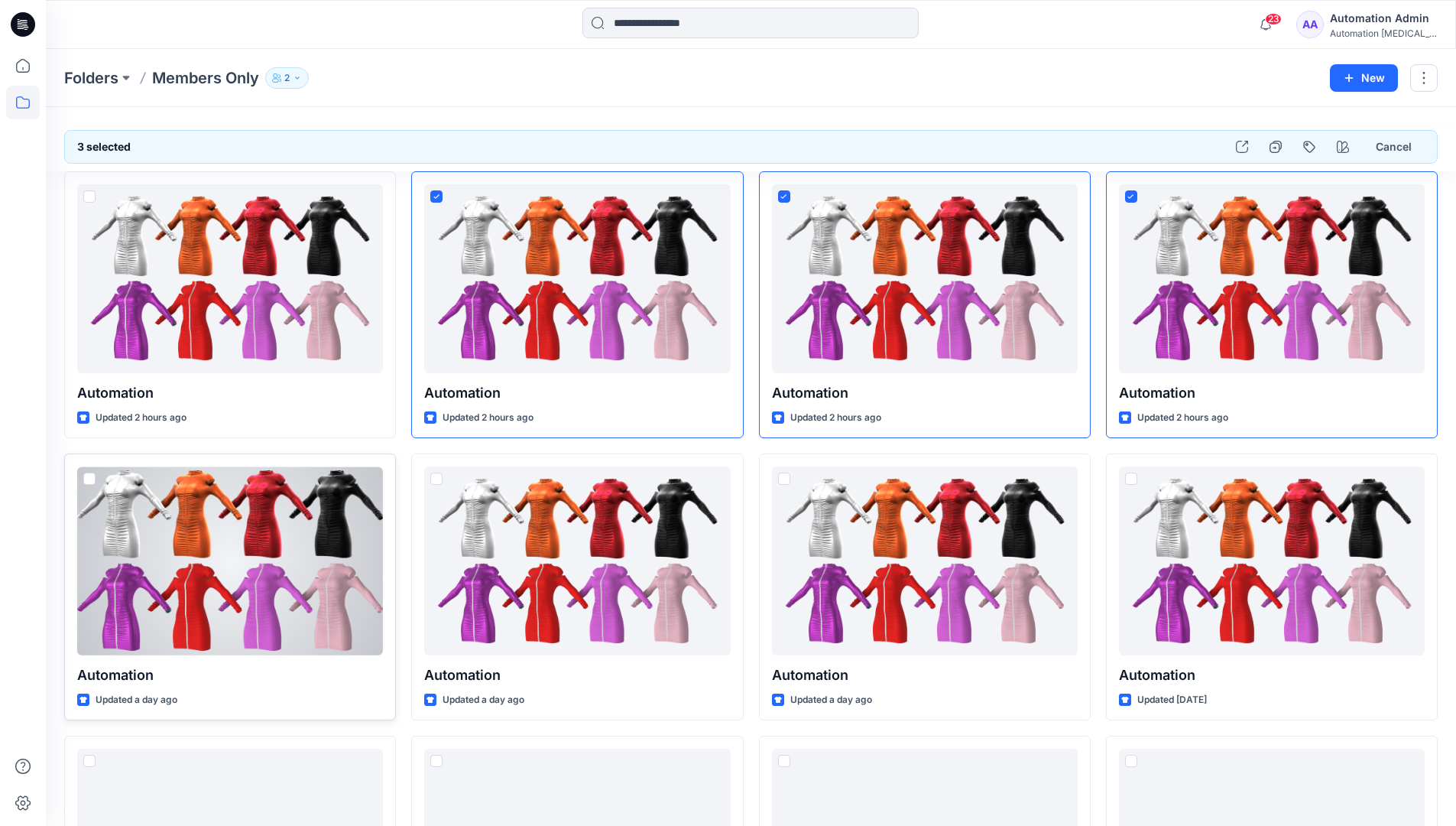
click at [87, 477] on span at bounding box center [89, 479] width 13 height 13
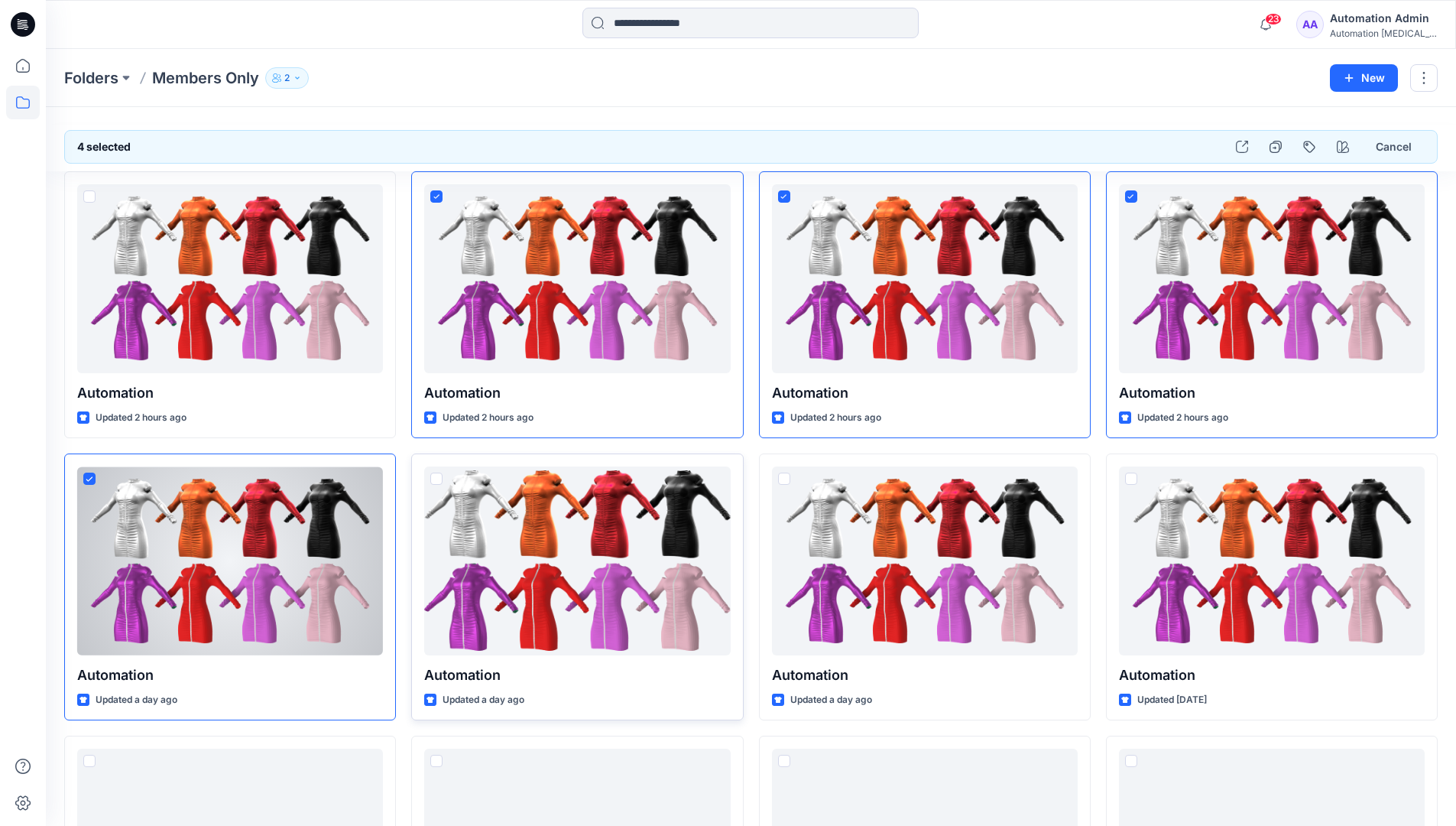
click at [436, 479] on span at bounding box center [436, 479] width 13 height 13
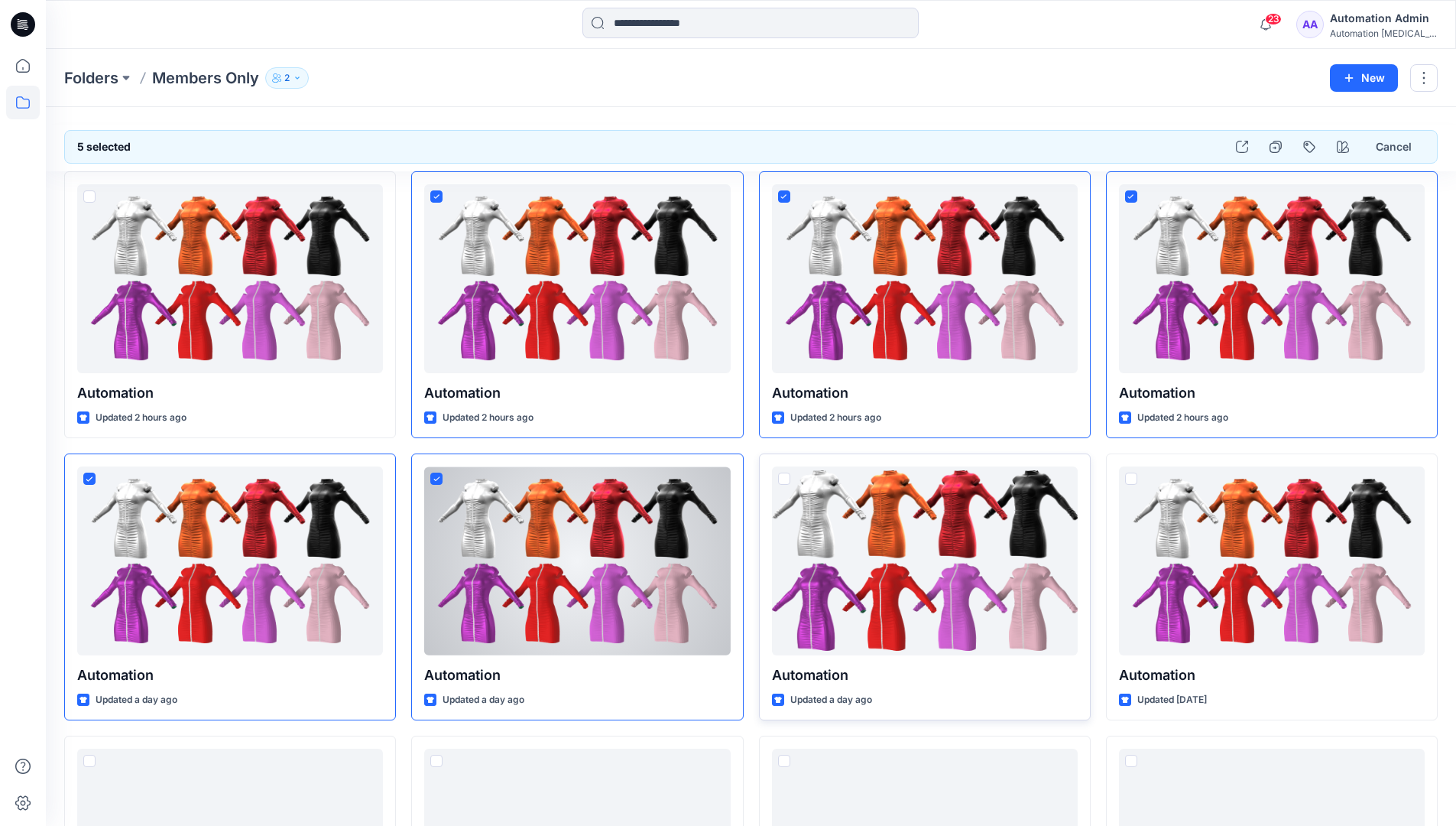
click at [785, 480] on span at bounding box center [784, 479] width 13 height 13
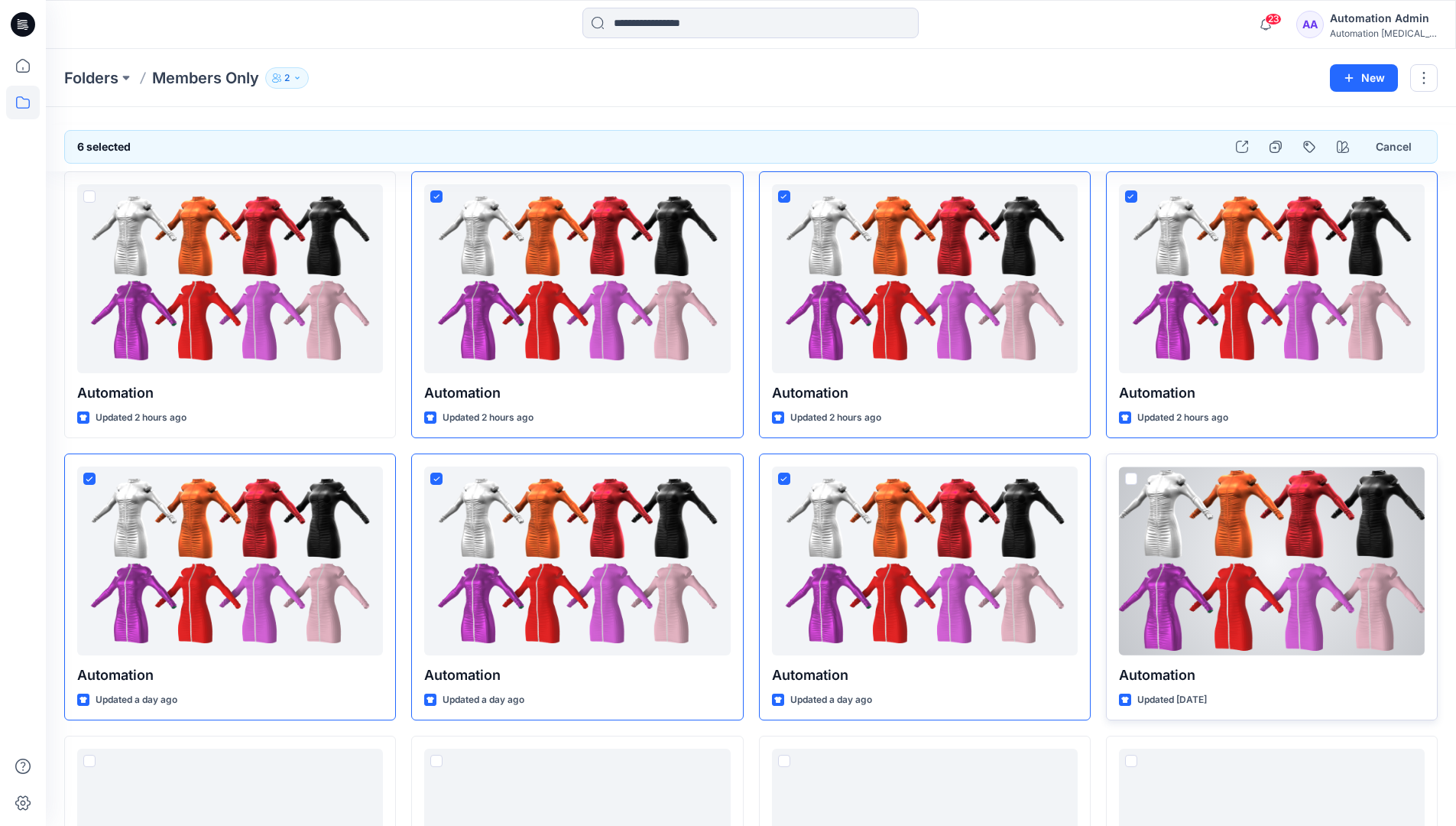
click at [1131, 478] on span at bounding box center [1131, 479] width 13 height 13
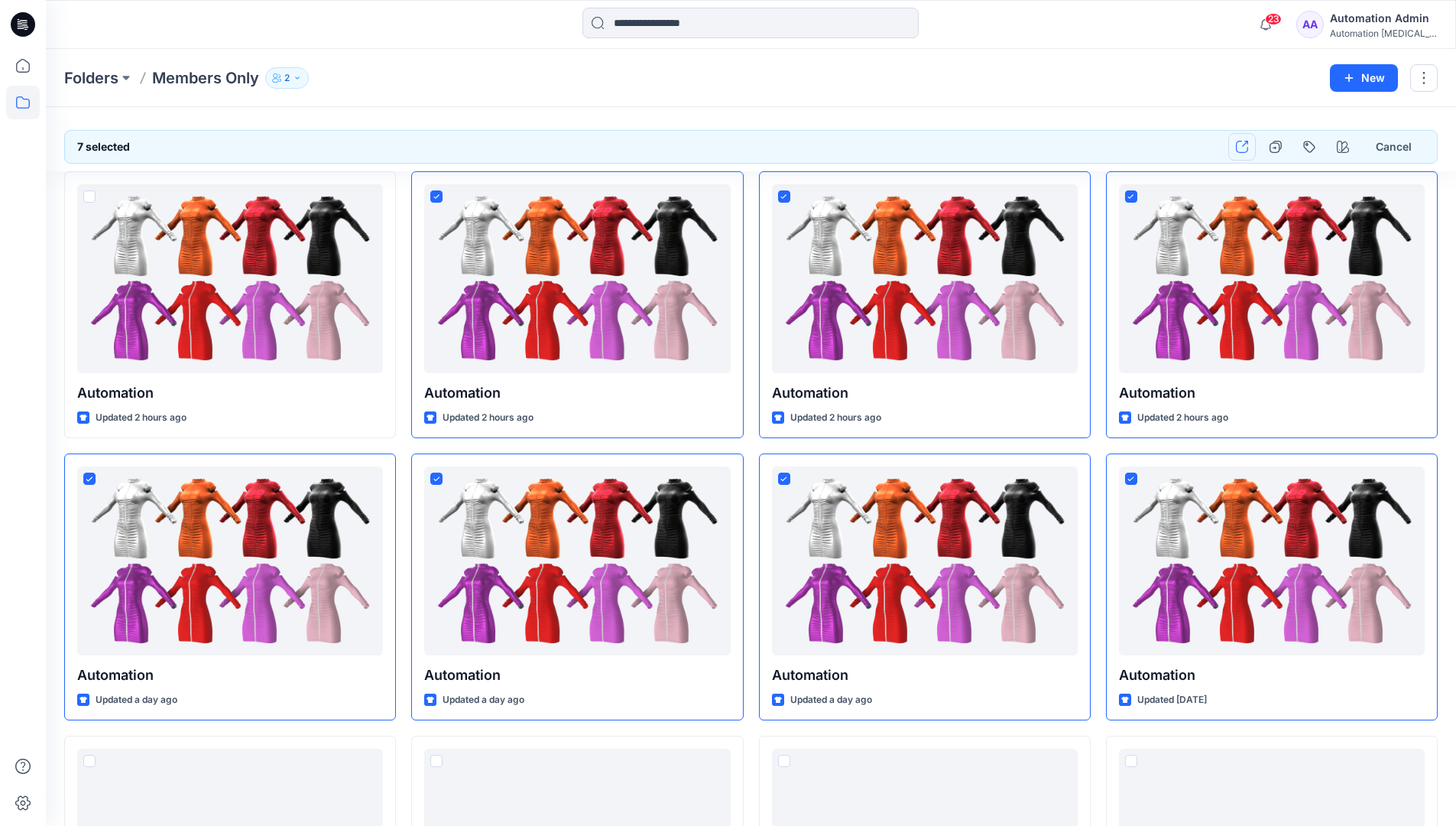
click at [1239, 145] on icon "button" at bounding box center [1242, 147] width 13 height 13
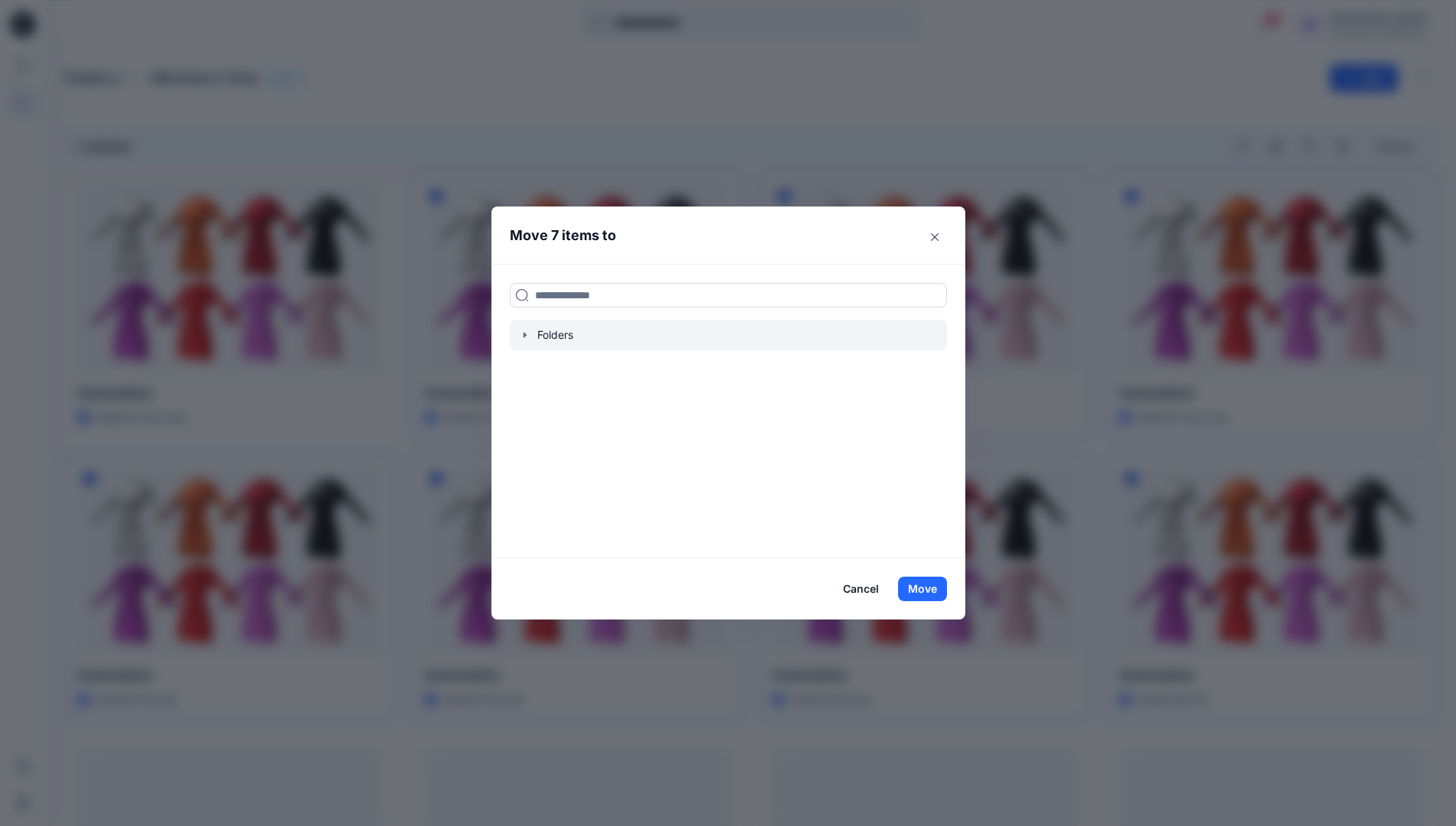
click at [526, 335] on icon "button" at bounding box center [524, 335] width 3 height 5
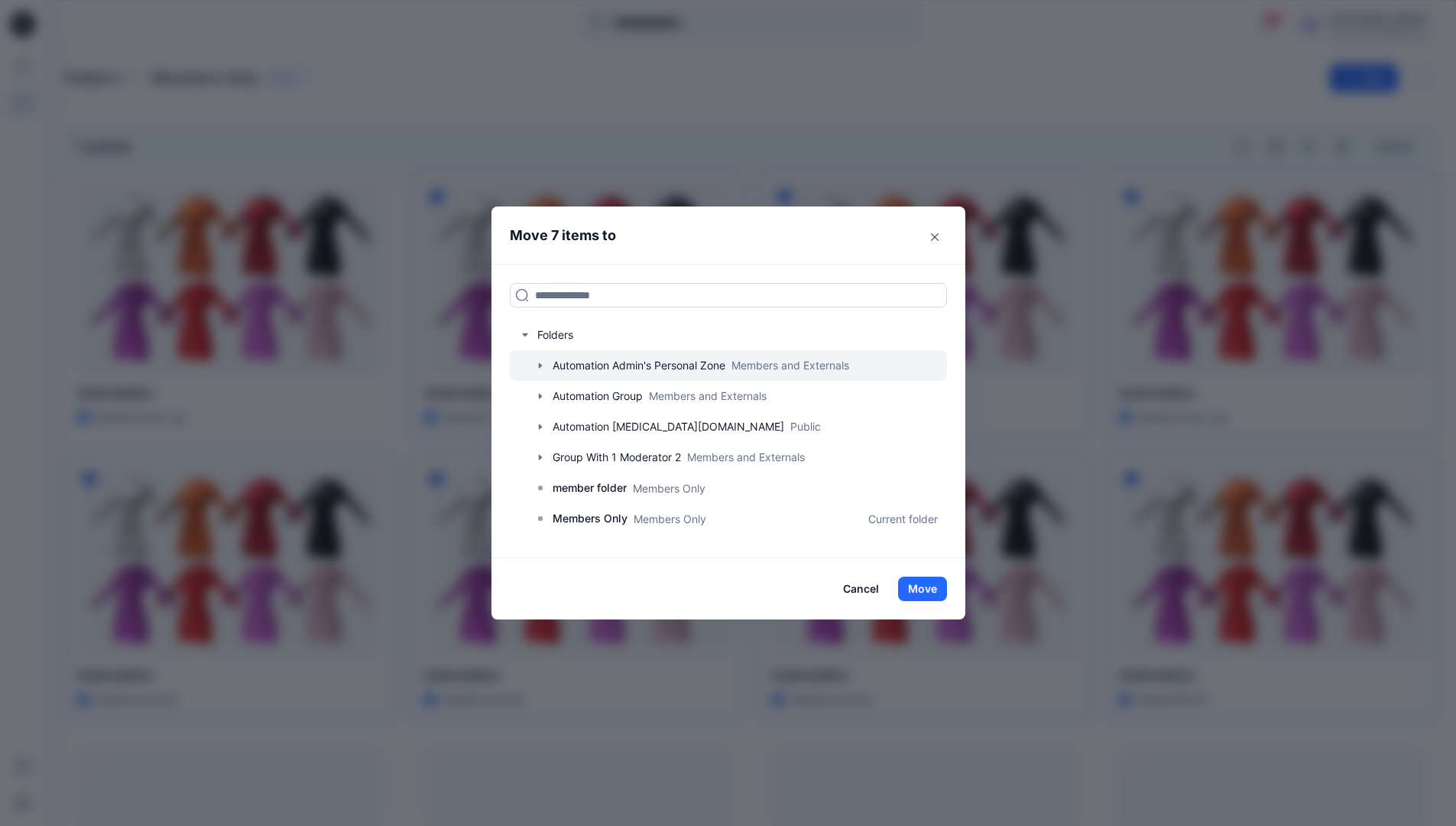
click at [541, 365] on icon "button" at bounding box center [539, 365] width 3 height 5
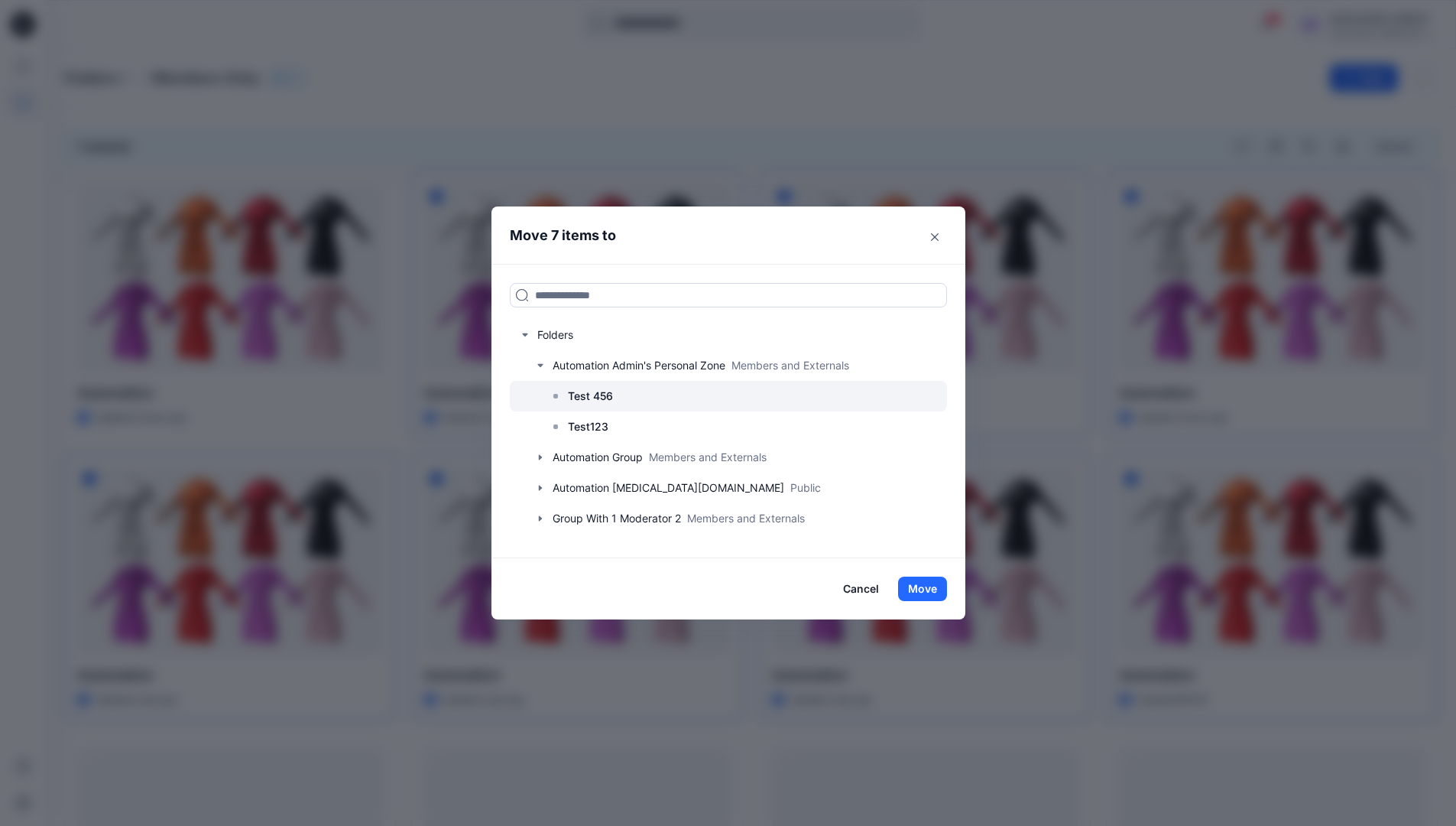
click at [598, 399] on p "Test 456" at bounding box center [591, 396] width 45 height 18
click at [921, 591] on button "Move" at bounding box center [922, 588] width 49 height 24
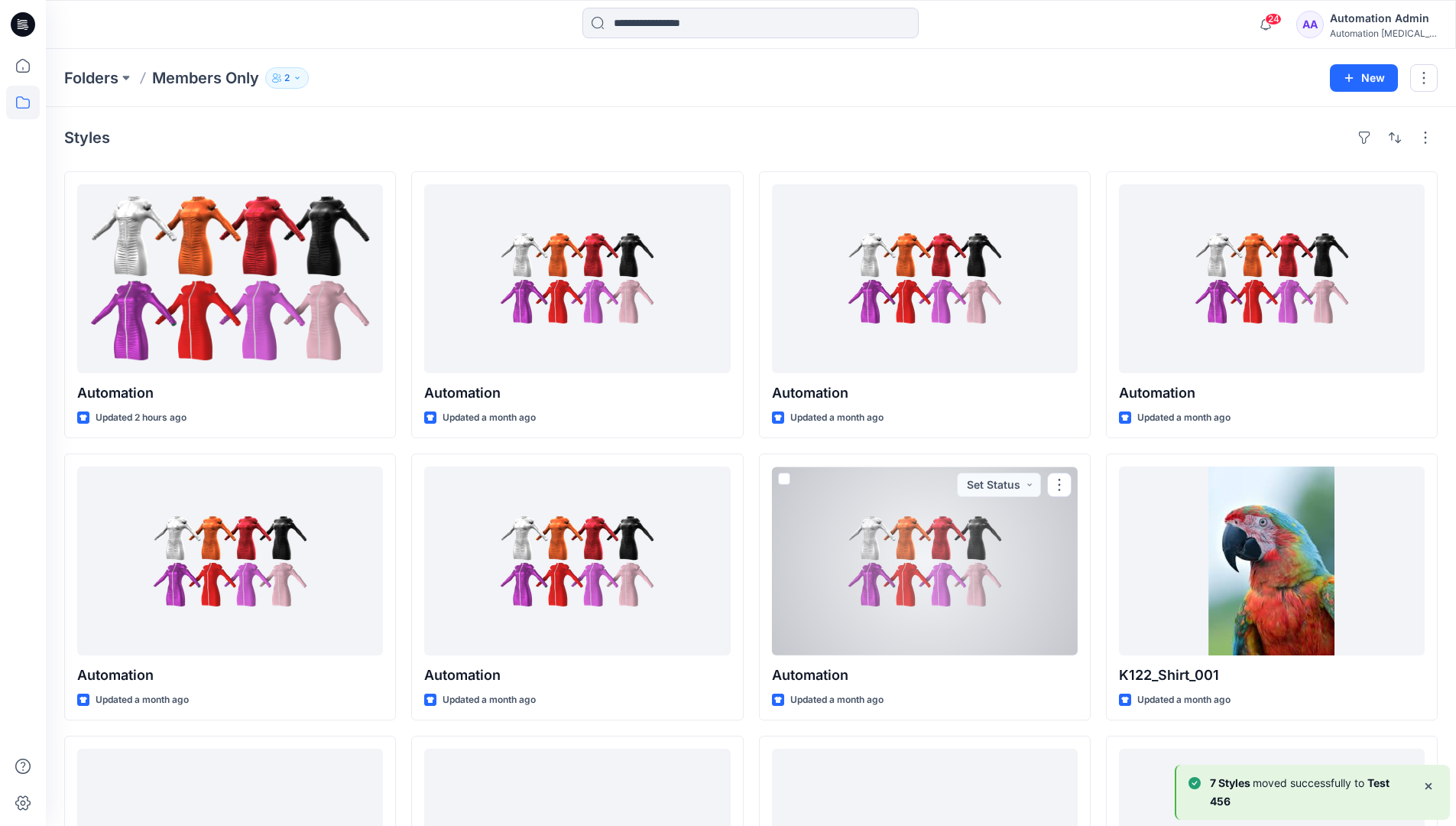
click at [1246, 784] on b "7 Styles" at bounding box center [1231, 782] width 42 height 13
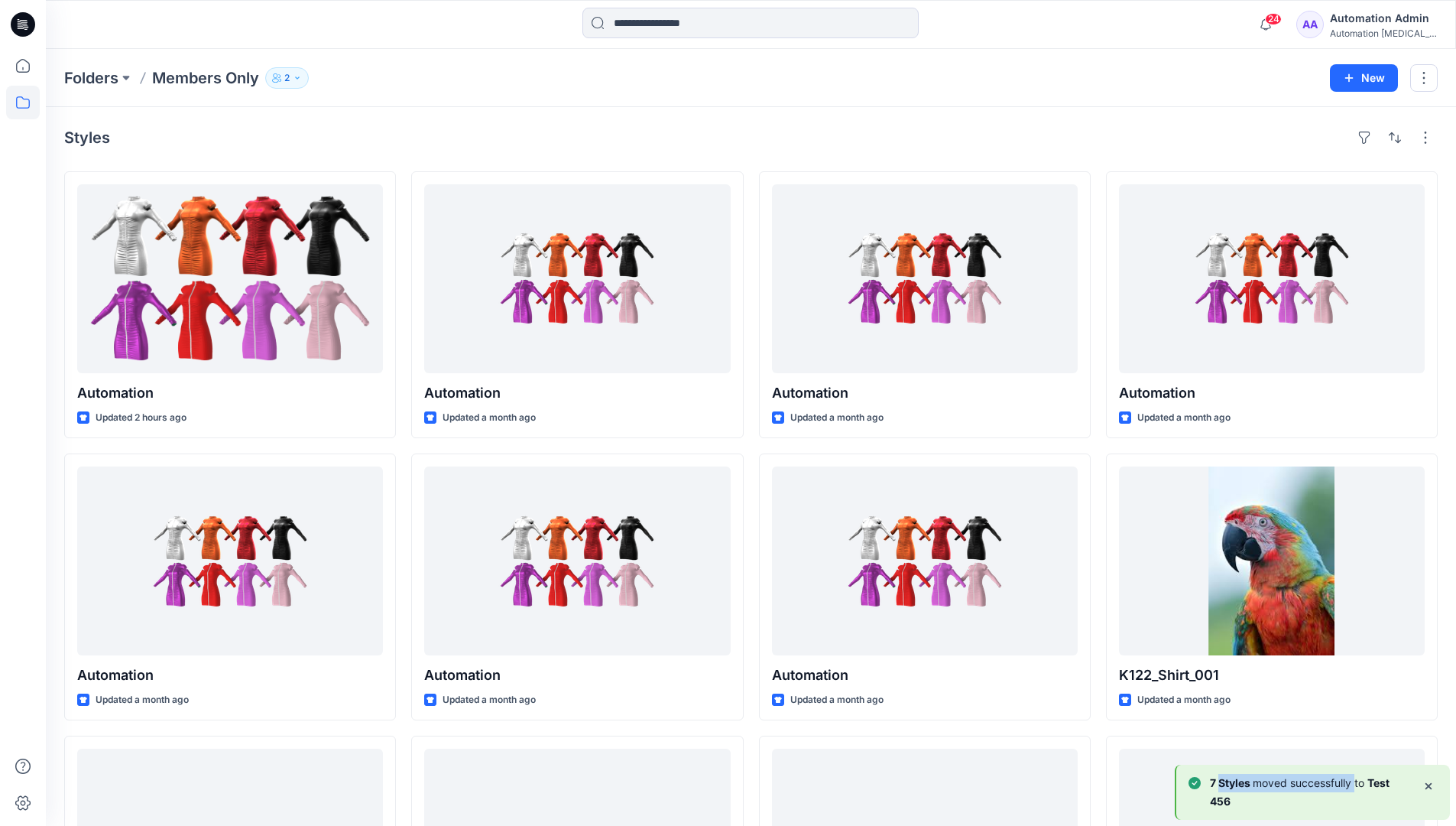
drag, startPoint x: 1246, startPoint y: 784, endPoint x: 1351, endPoint y: 786, distance: 105.0
click at [1351, 786] on p "7 Styles moved successfully to Test 456" at bounding box center [1310, 792] width 200 height 37
click at [1366, 26] on div "Automation Admin" at bounding box center [1383, 18] width 107 height 18
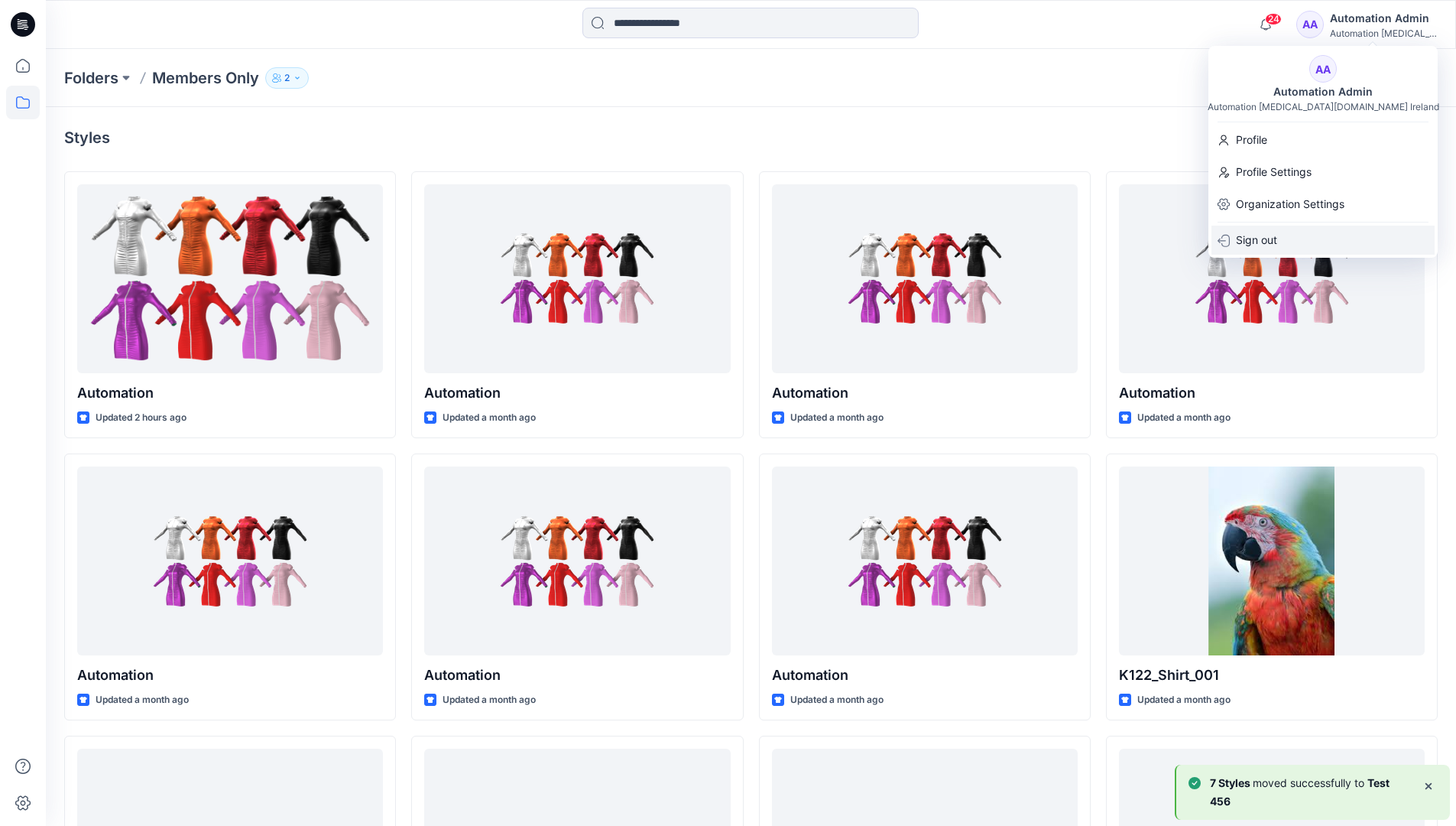
click at [1274, 237] on p "Sign out" at bounding box center [1257, 240] width 41 height 29
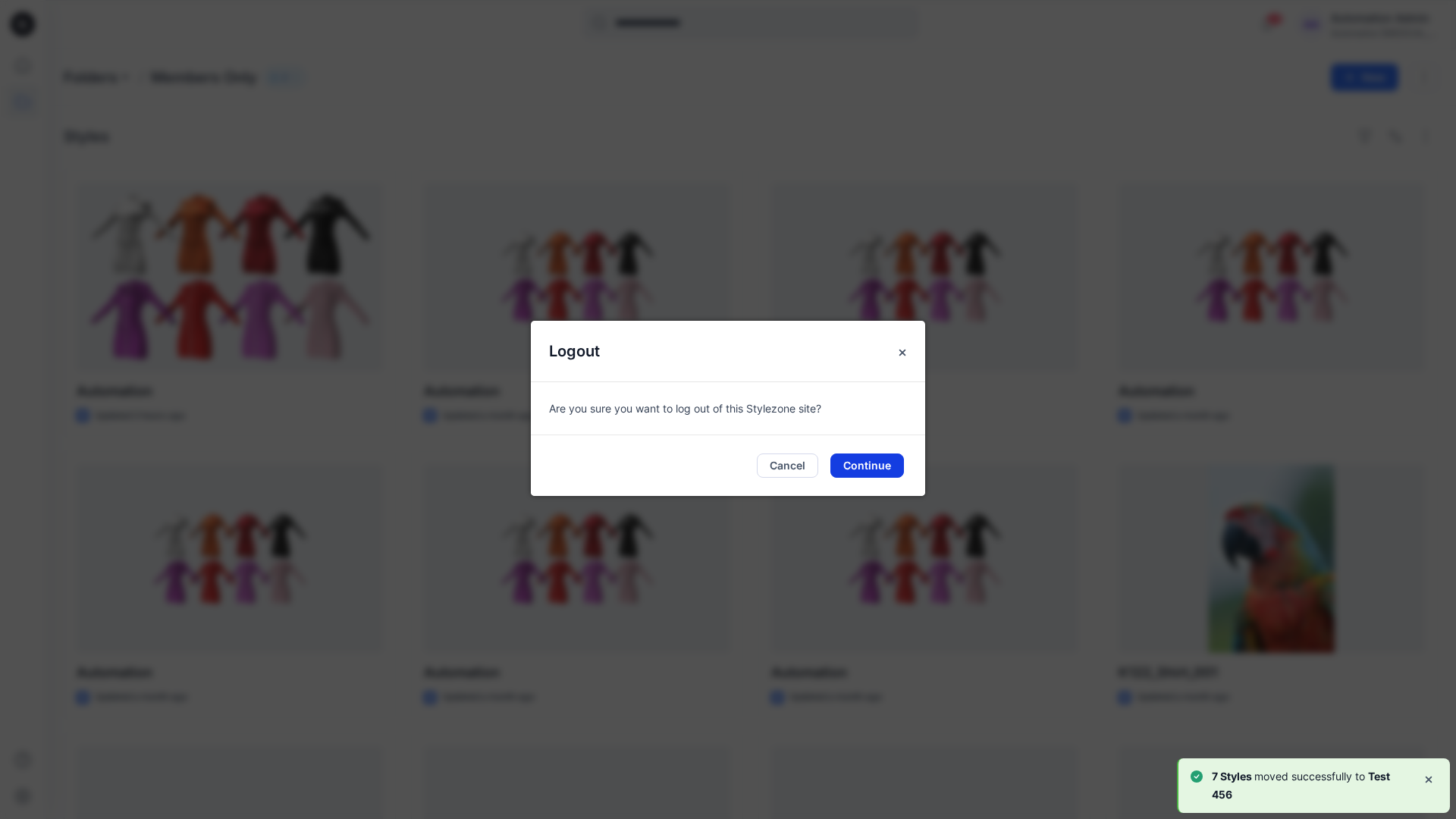
click at [884, 470] on button "Continue" at bounding box center [867, 465] width 73 height 24
